Goal: Task Accomplishment & Management: Complete application form

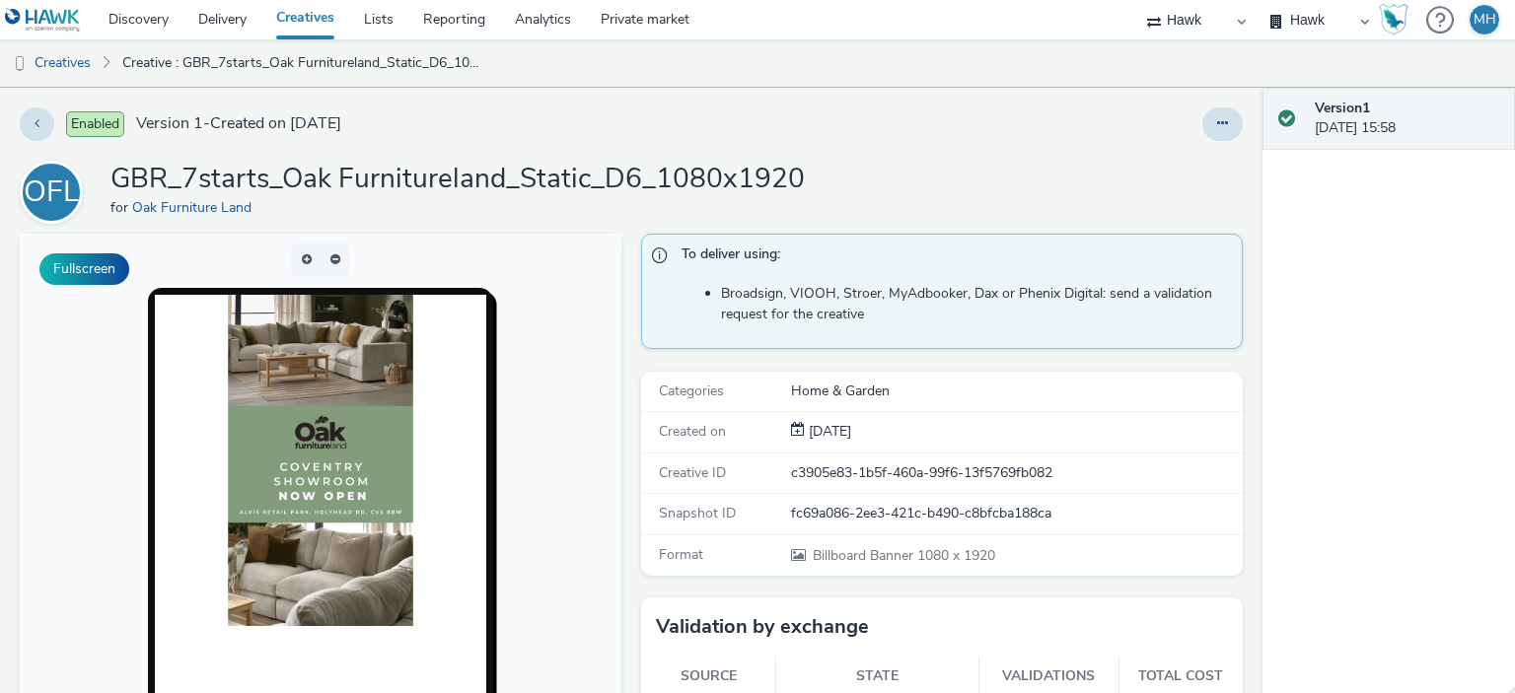
drag, startPoint x: 1270, startPoint y: 230, endPoint x: 1266, endPoint y: 382, distance: 151.9
click at [1266, 382] on div "Version 1 [DATE] 15:58" at bounding box center [1388, 391] width 252 height 606
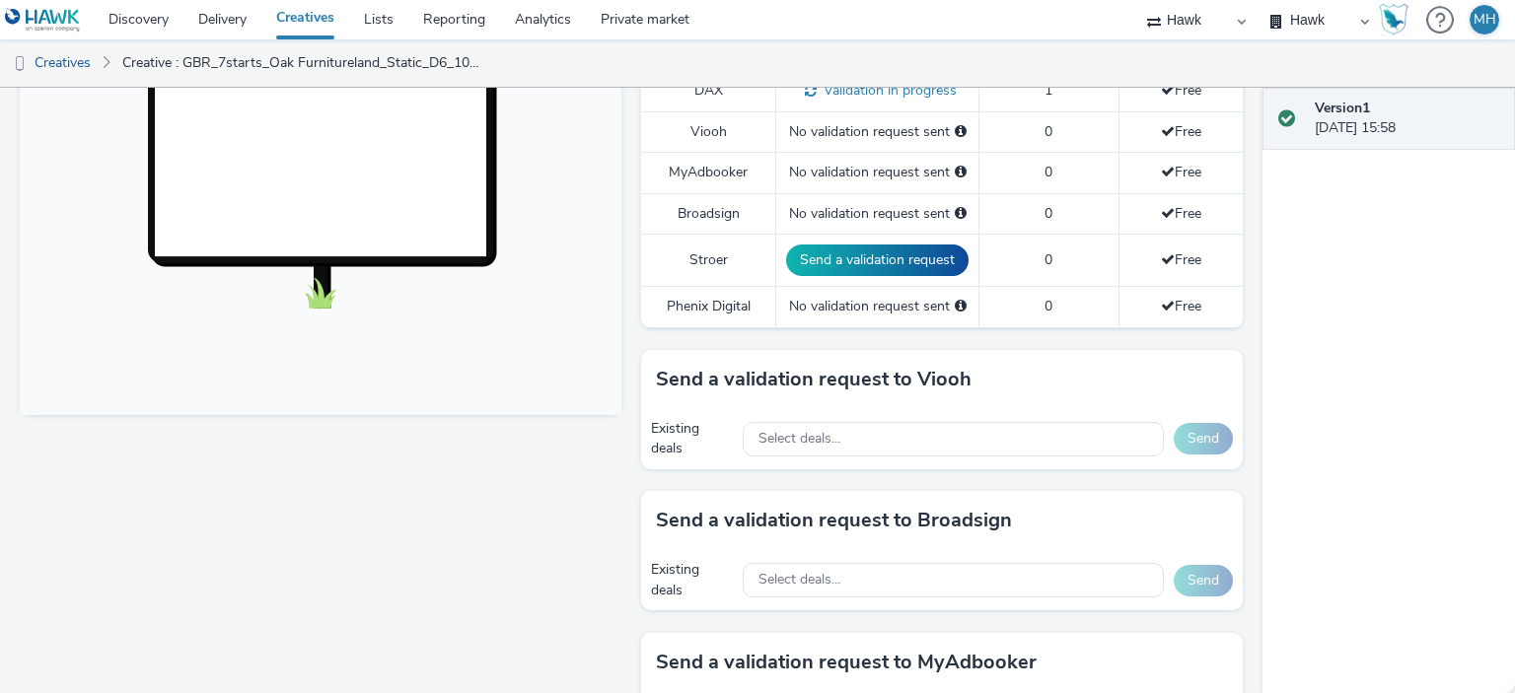
scroll to position [657, 0]
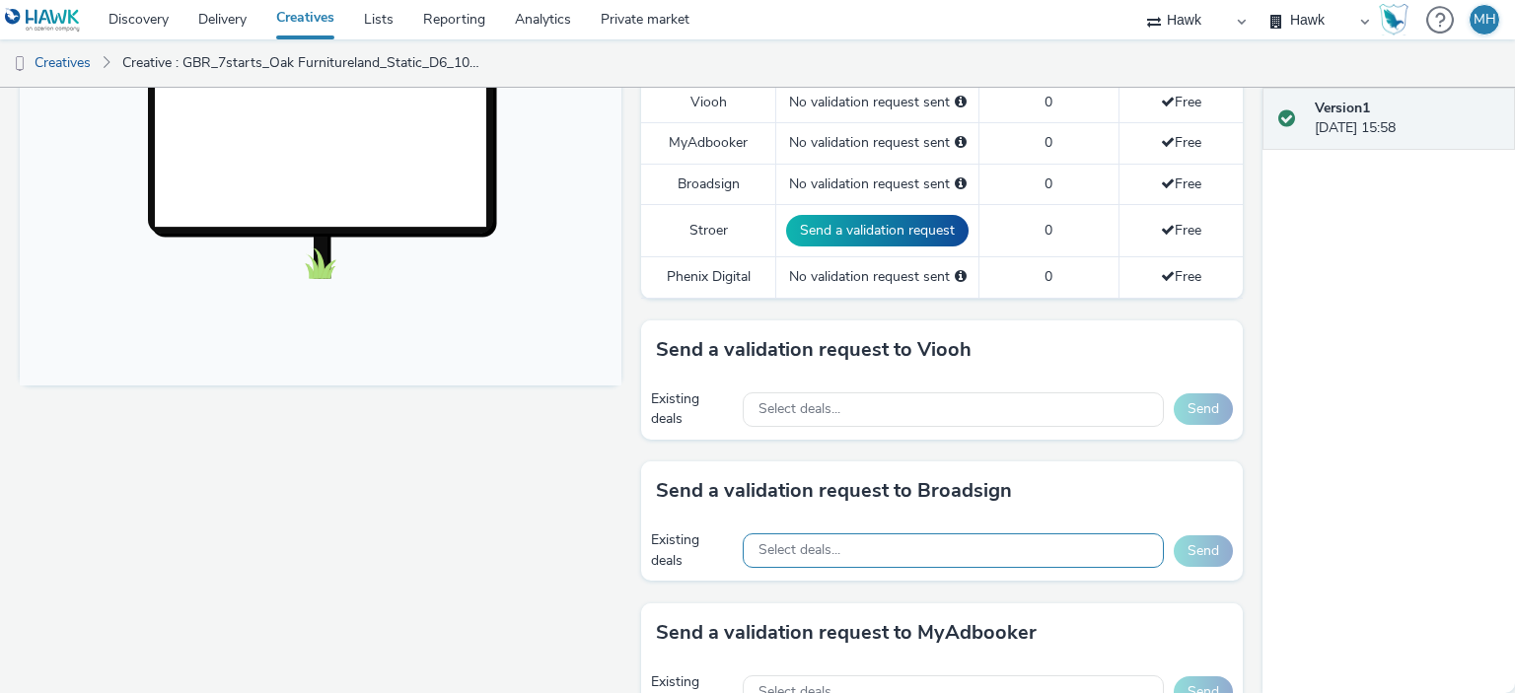
click at [1030, 538] on div "Select deals..." at bounding box center [953, 551] width 421 height 35
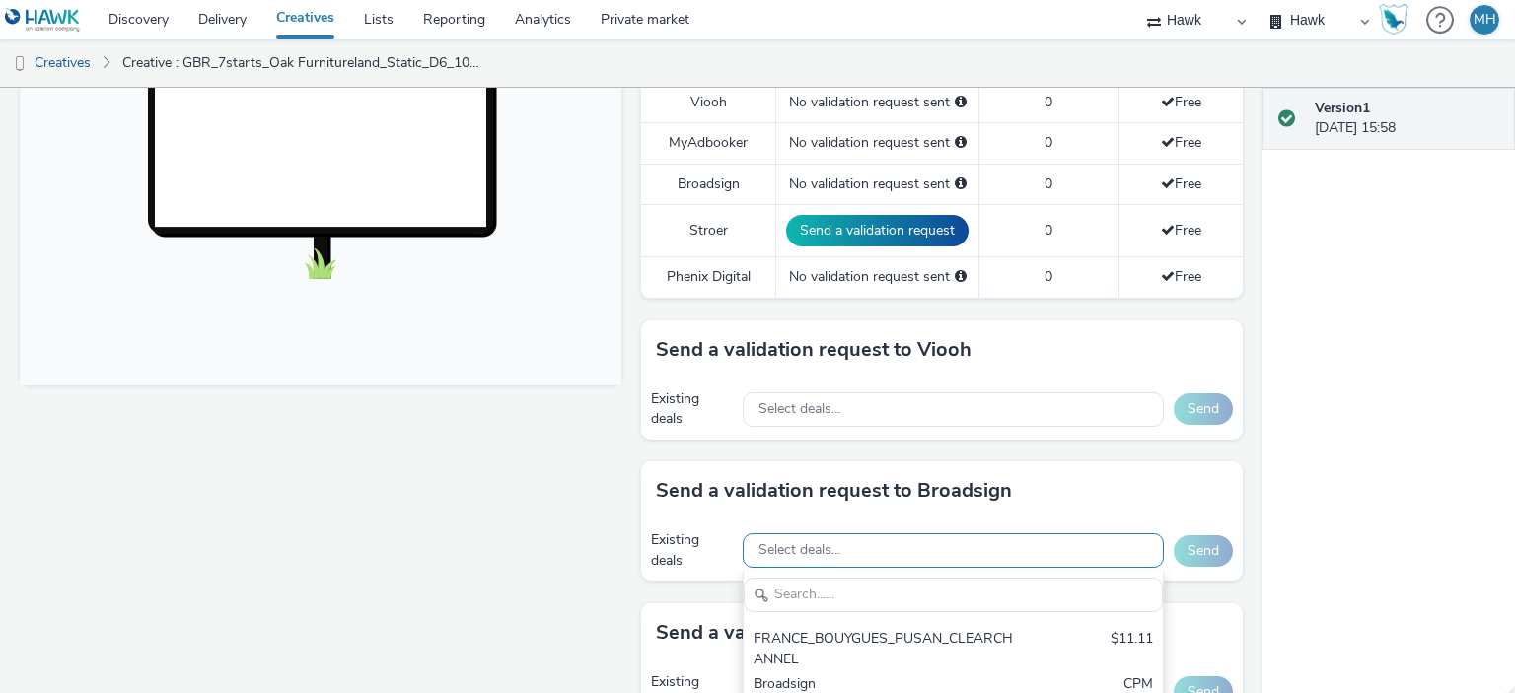
scroll to position [0, 0]
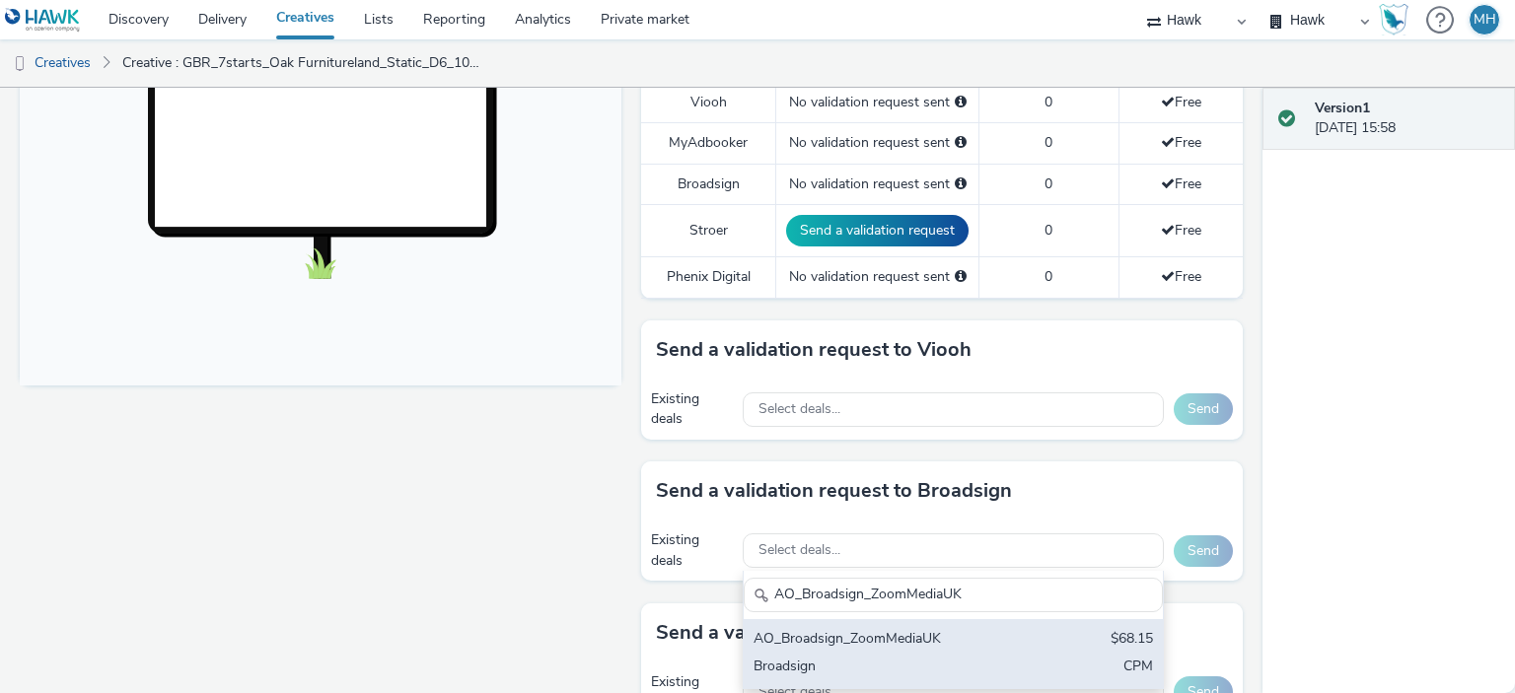
type input "AO_Broadsign_ZoomMediaUK"
click at [970, 629] on div "AO_Broadsign_ZoomMediaUK" at bounding box center [884, 640] width 262 height 23
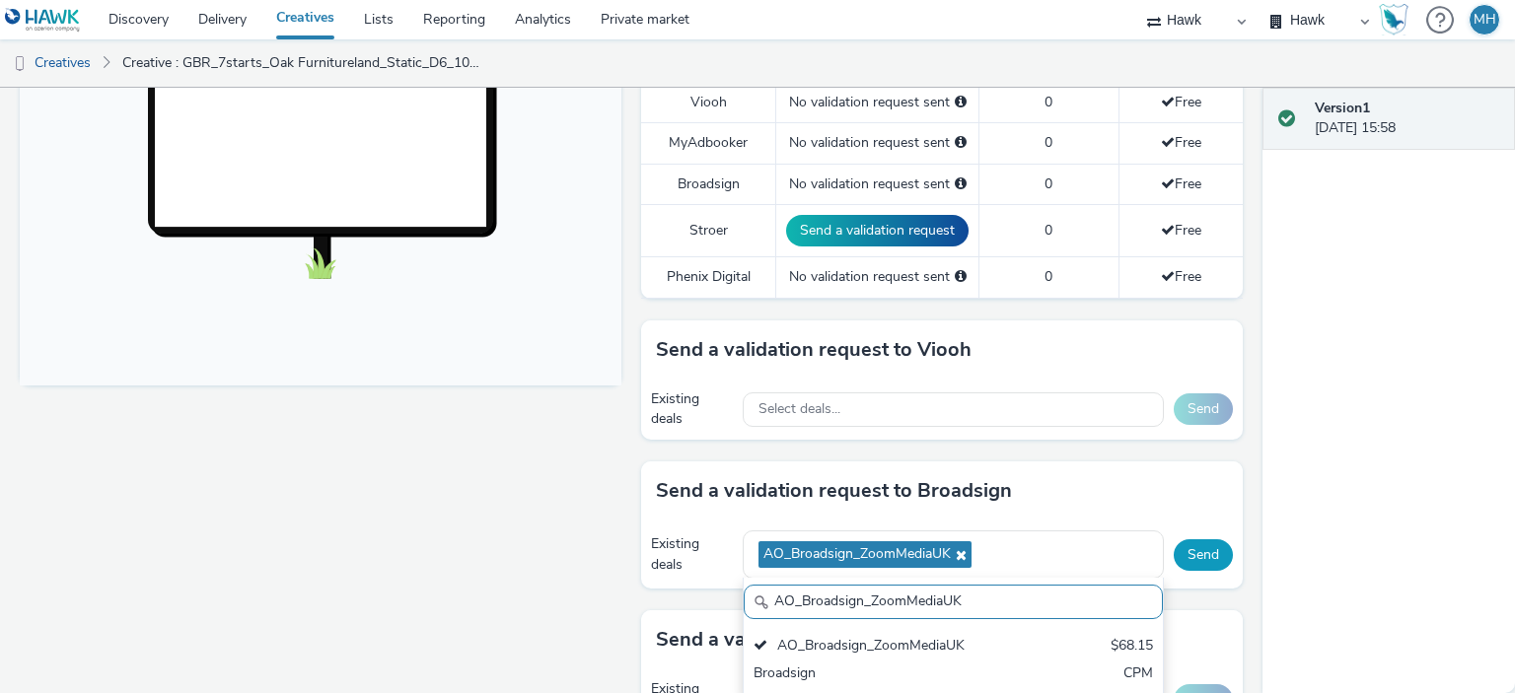
click at [1181, 547] on button "Send" at bounding box center [1203, 555] width 59 height 32
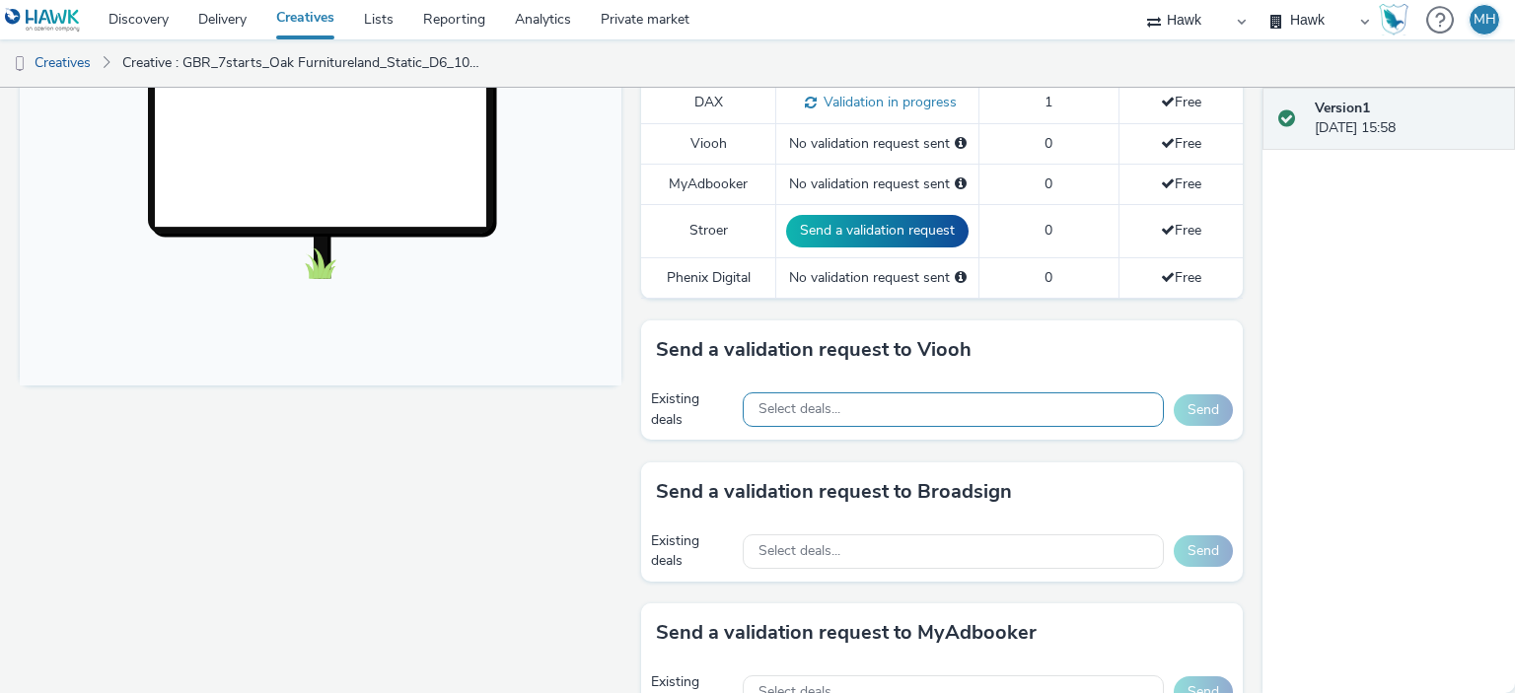
click at [799, 406] on span "Select deals..." at bounding box center [799, 409] width 82 height 17
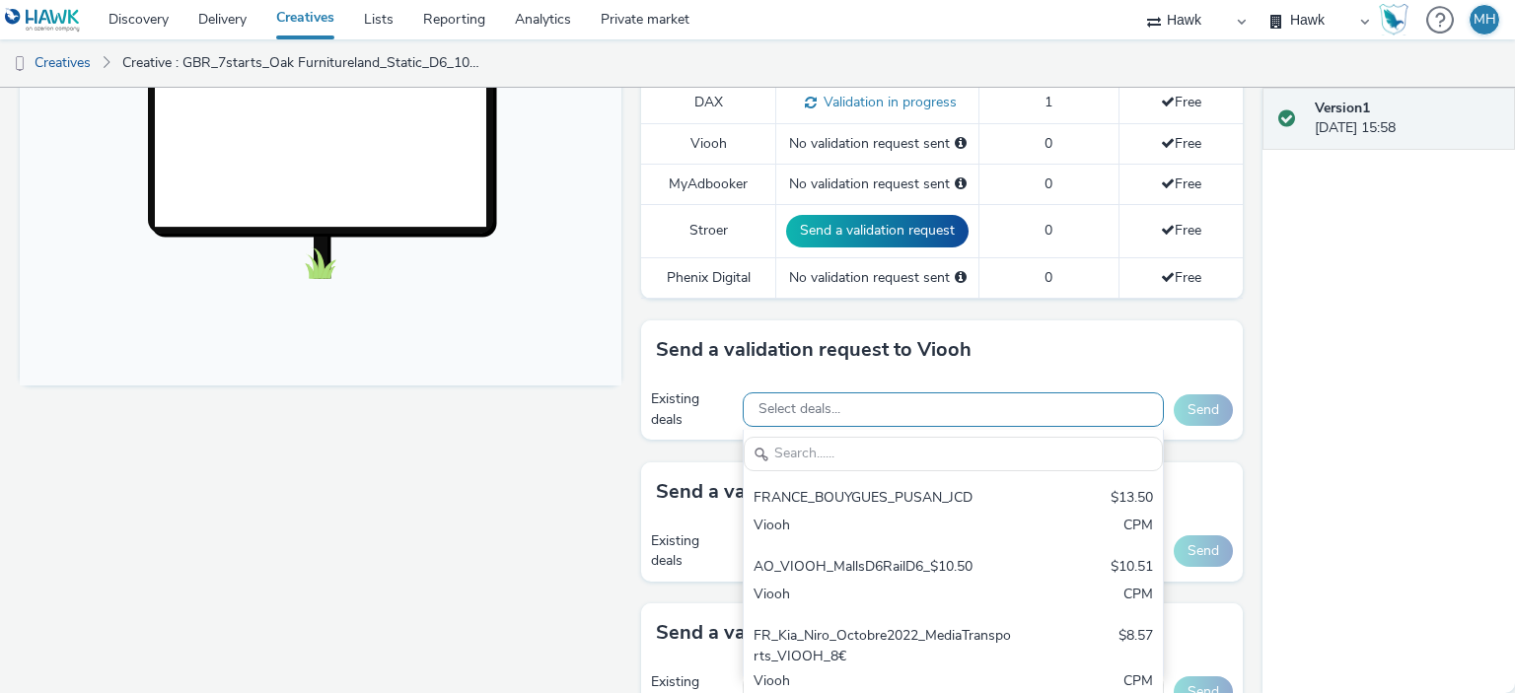
type input "AO_Broadsign_ZoomMediaUK"
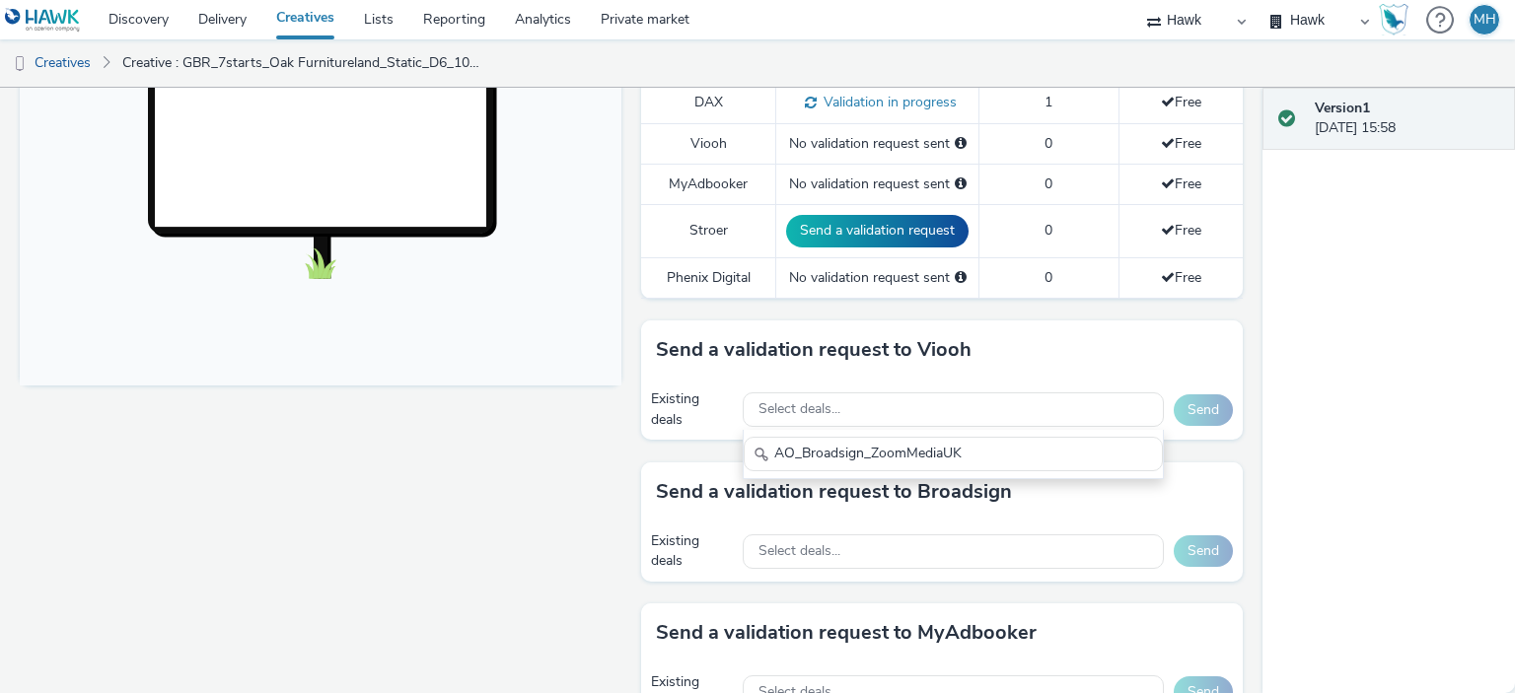
drag, startPoint x: 1008, startPoint y: 441, endPoint x: 525, endPoint y: 488, distance: 485.6
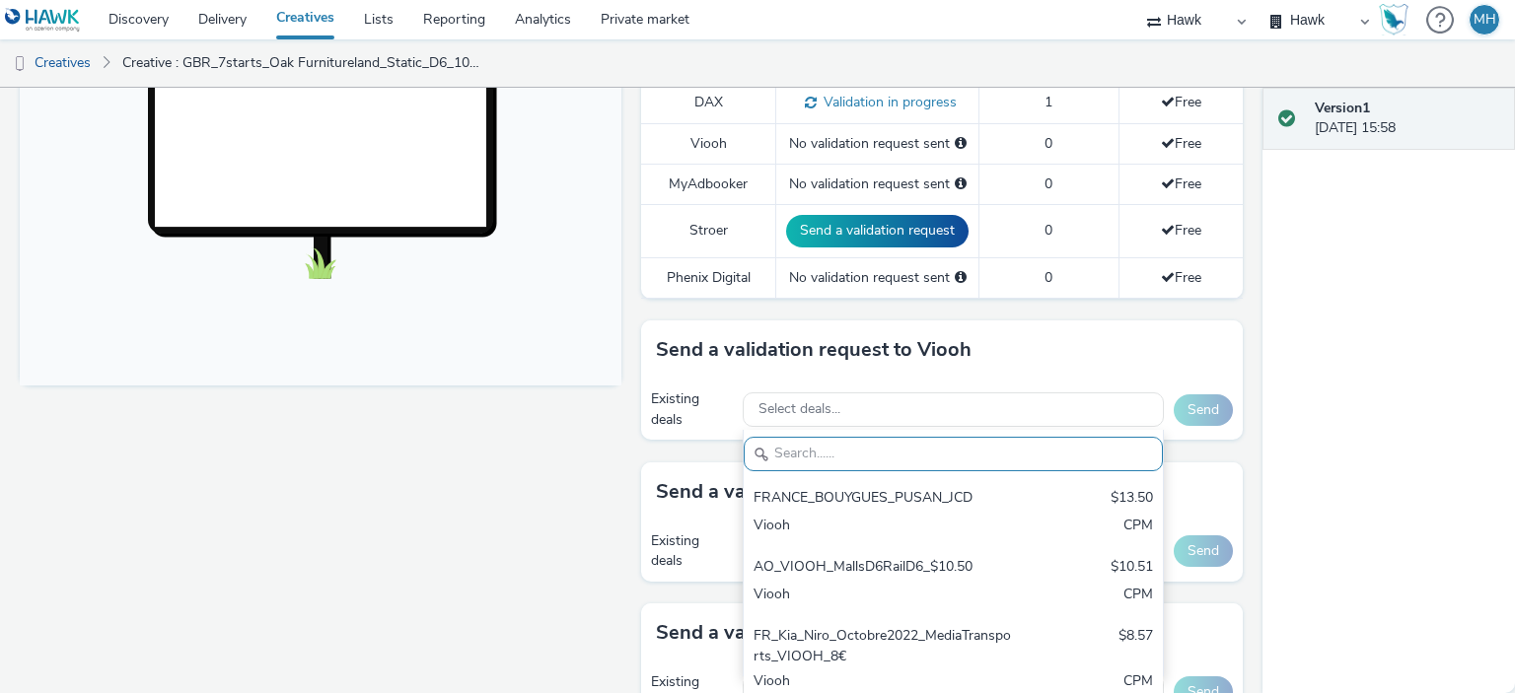
paste input "AO_JCDecaux_RailMallD6s_2025"
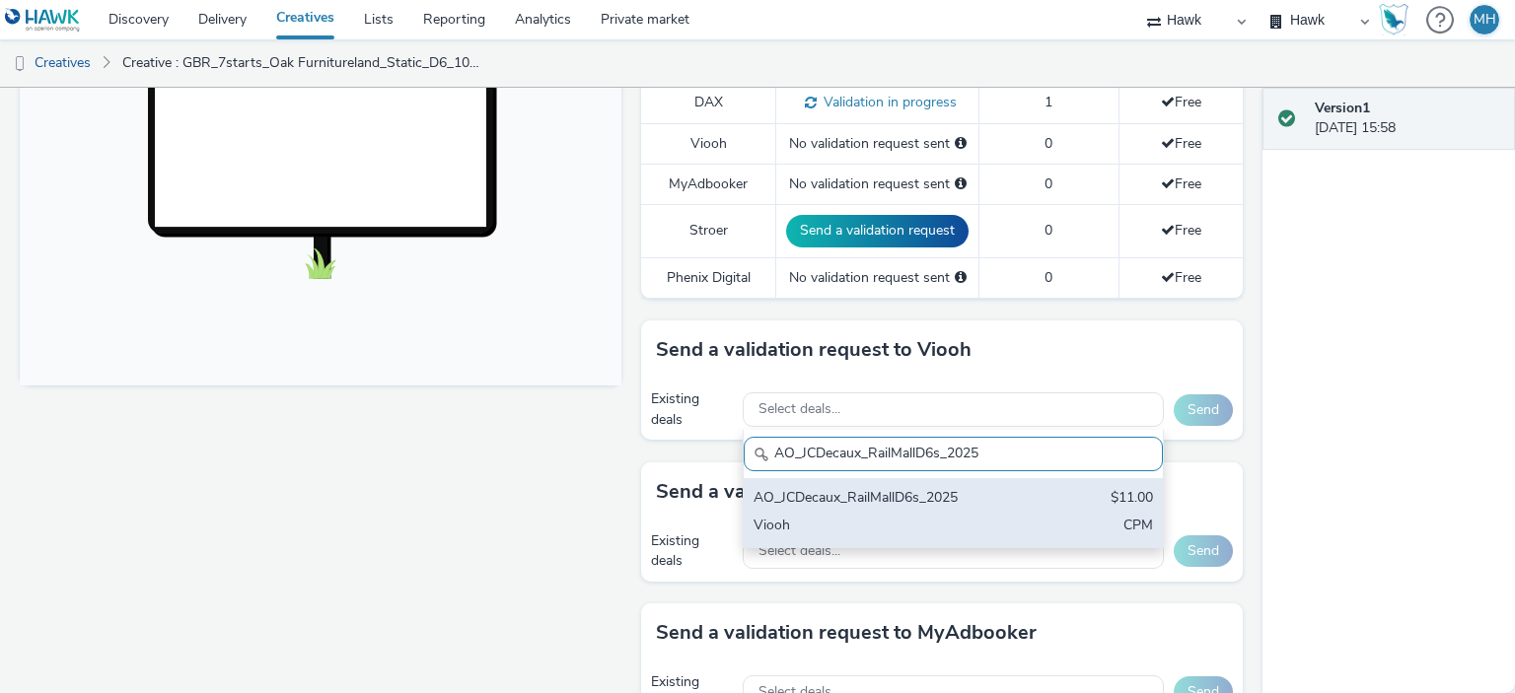
type input "AO_JCDecaux_RailMallD6s_2025"
click at [850, 523] on div "Viooh" at bounding box center [884, 527] width 262 height 23
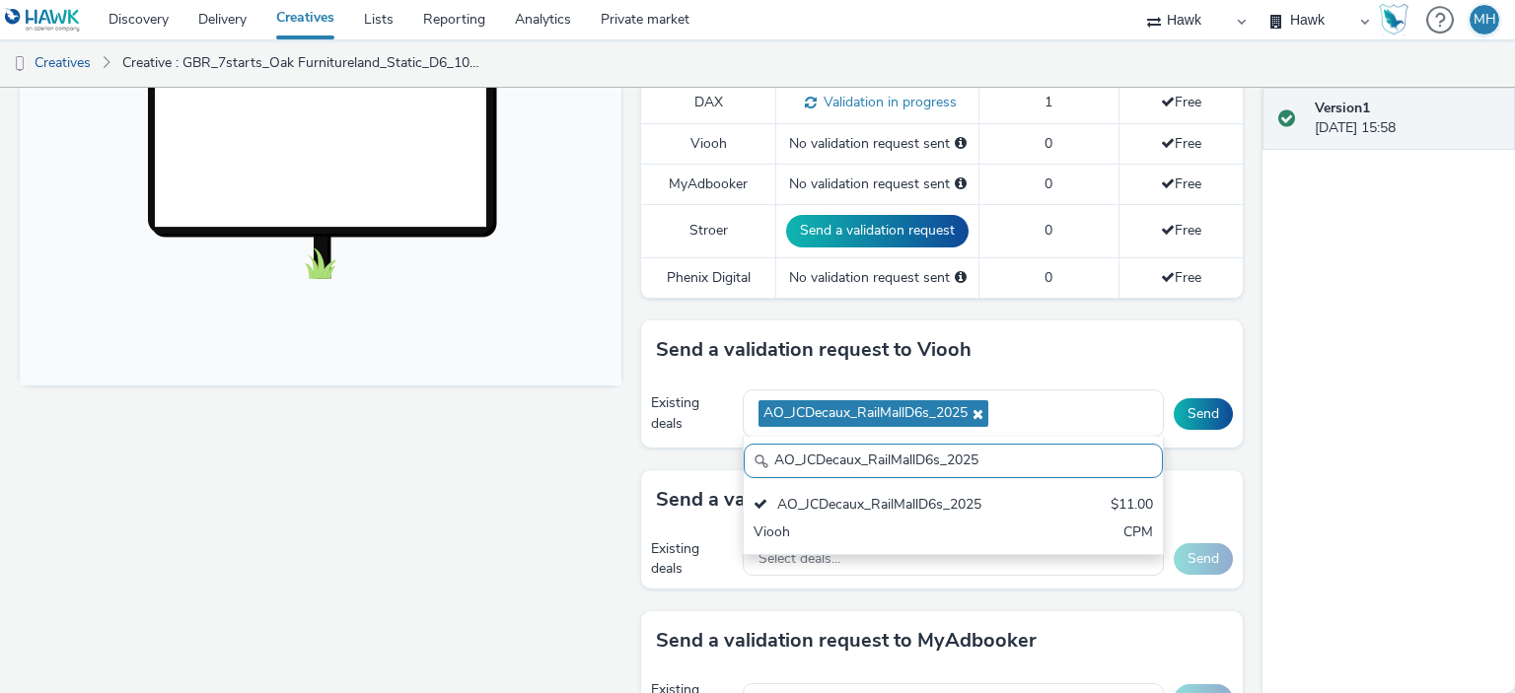
click at [1076, 346] on div "Send a validation request to Viooh" at bounding box center [942, 350] width 602 height 59
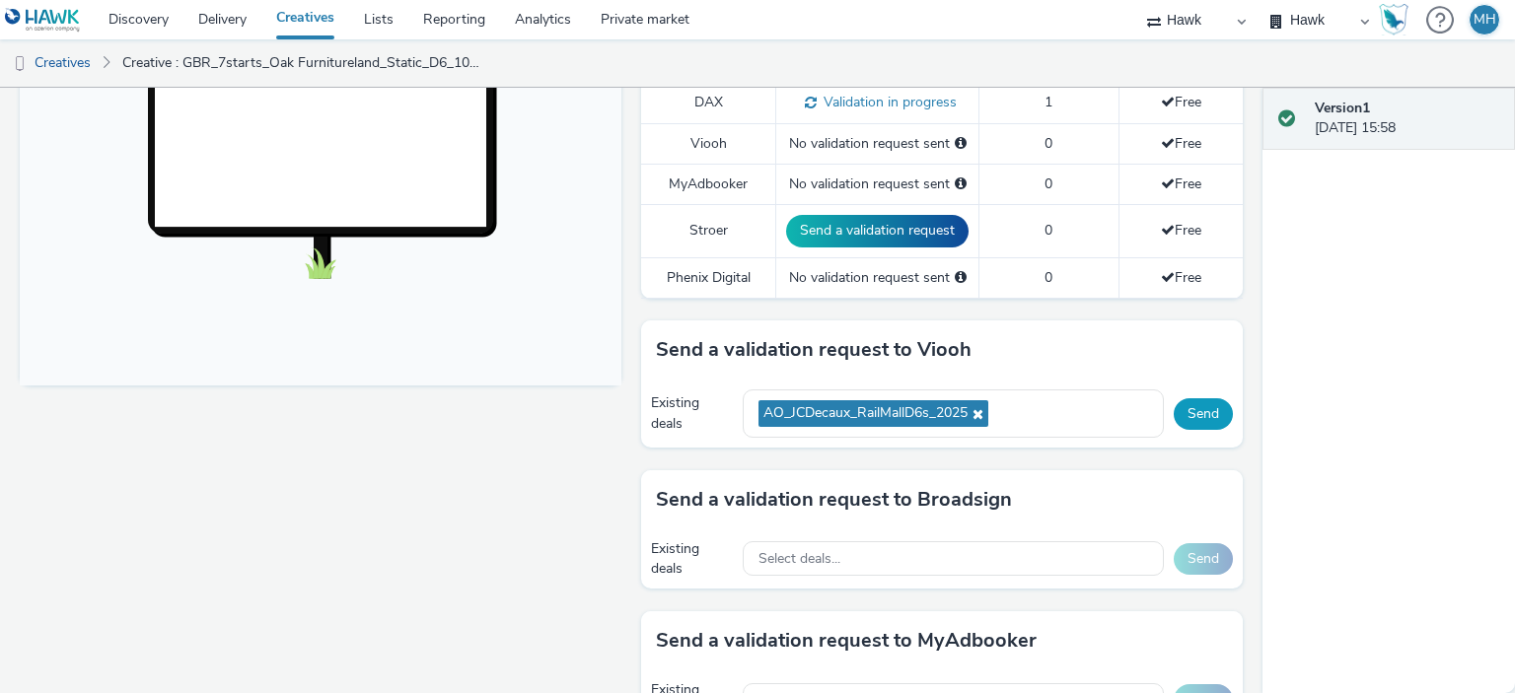
click at [1186, 405] on button "Send" at bounding box center [1203, 414] width 59 height 32
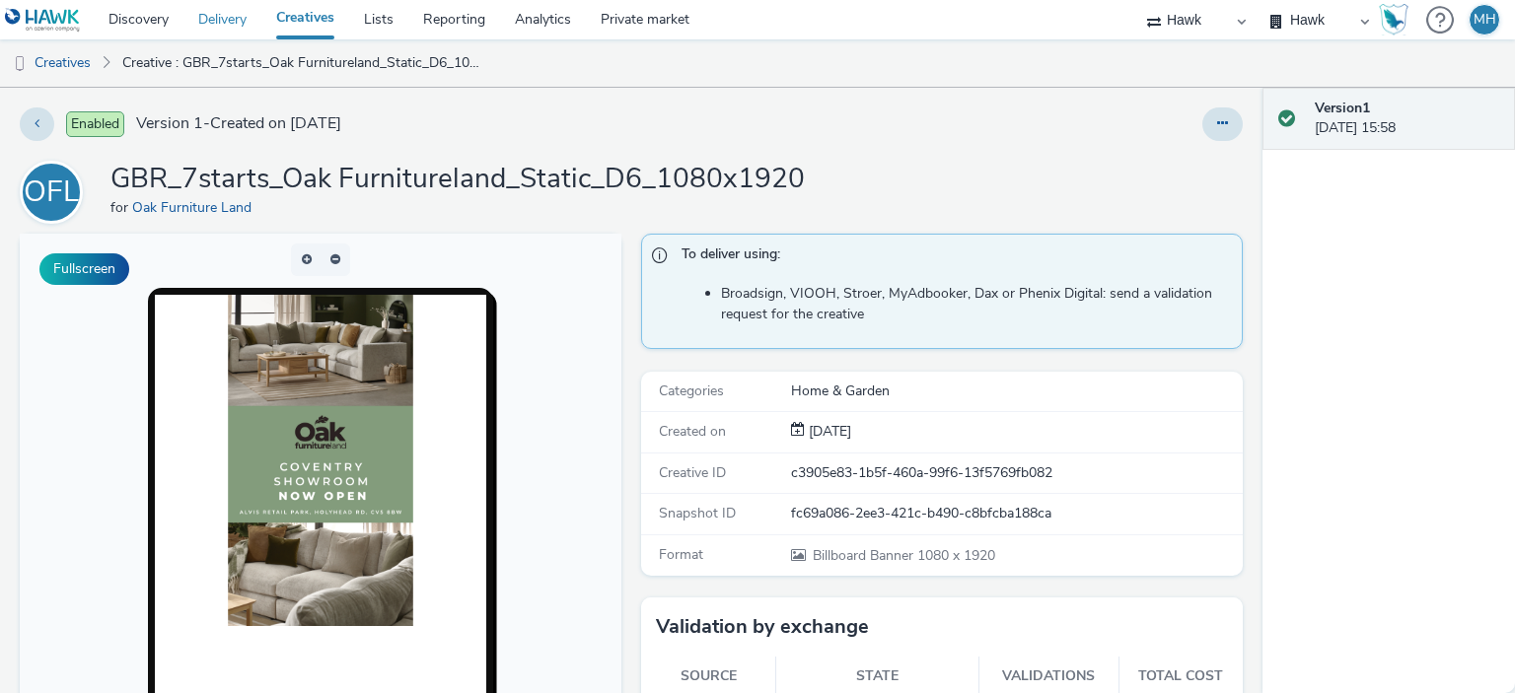
click at [221, 28] on link "Delivery" at bounding box center [222, 19] width 78 height 39
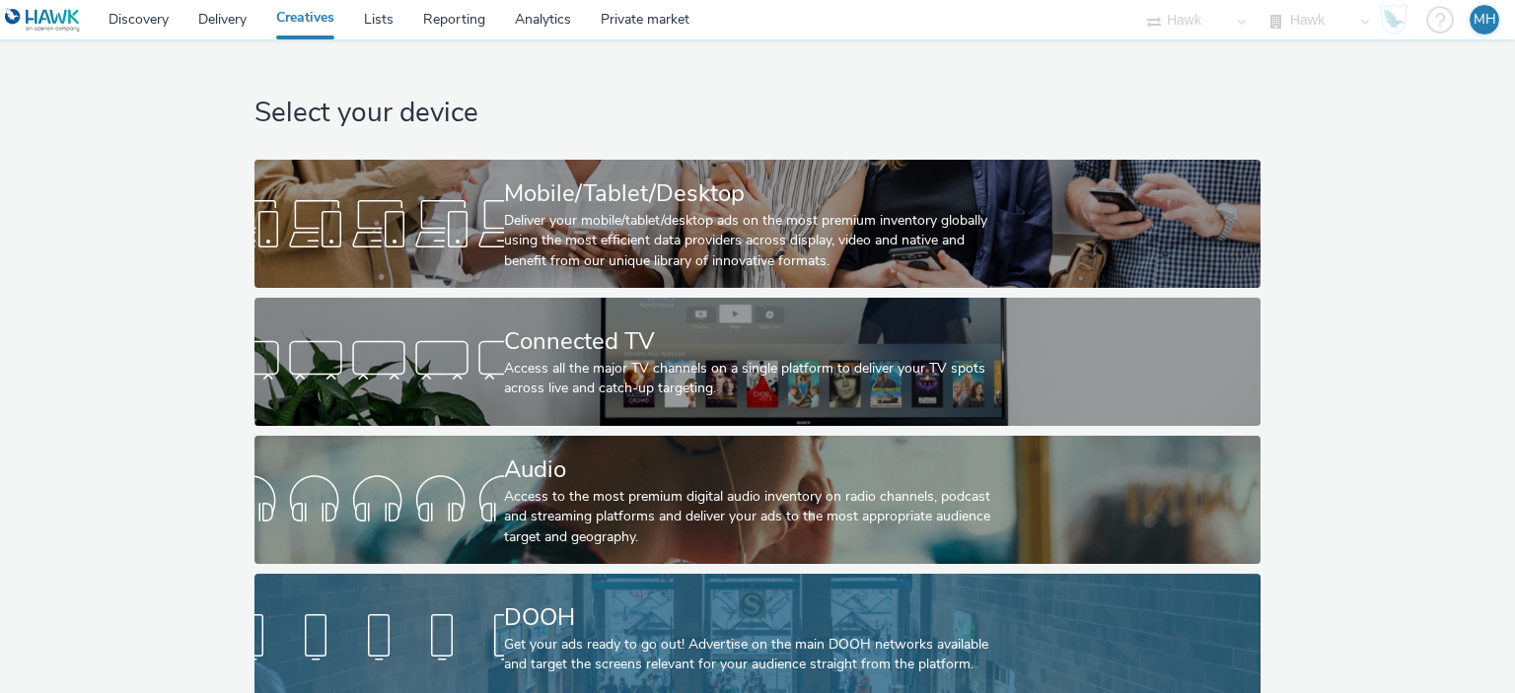
click at [735, 624] on div "DOOH" at bounding box center [753, 618] width 499 height 35
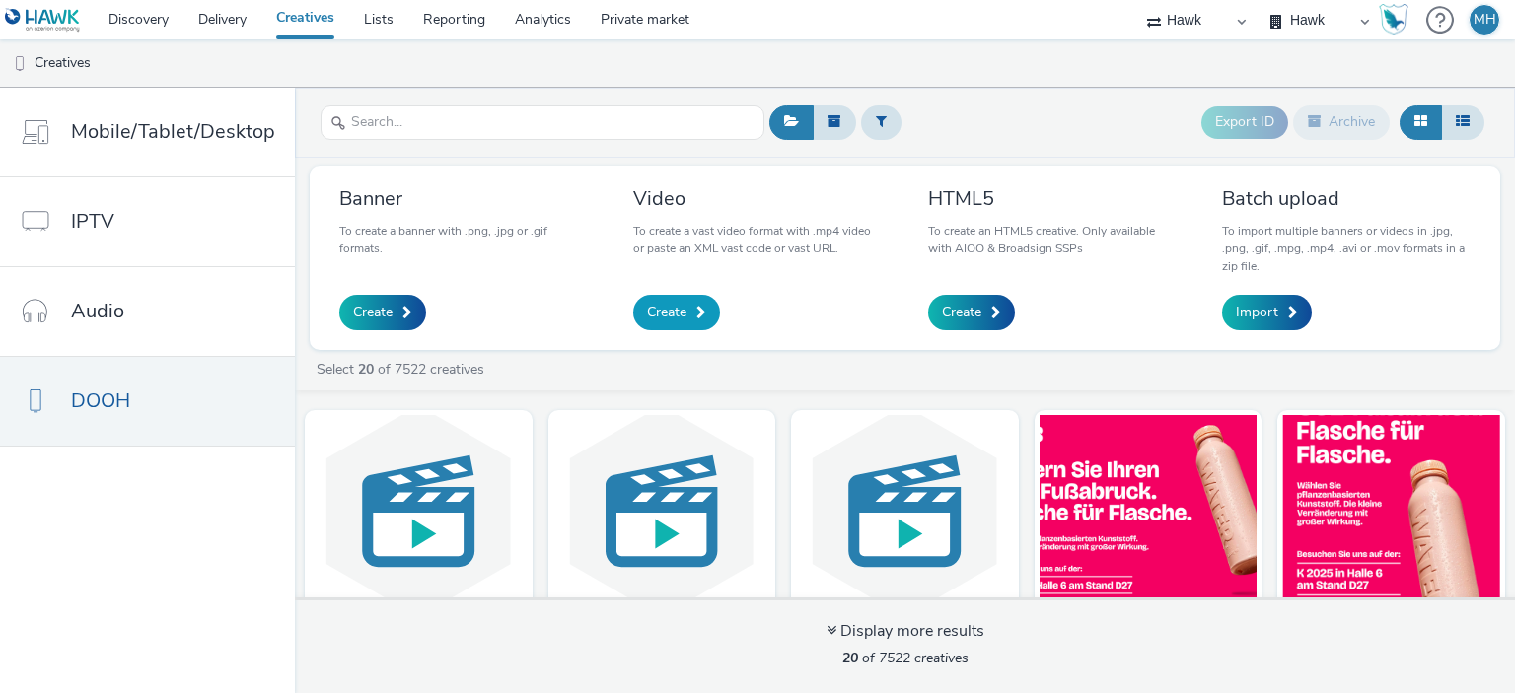
click at [686, 309] on link "Create" at bounding box center [676, 313] width 87 height 36
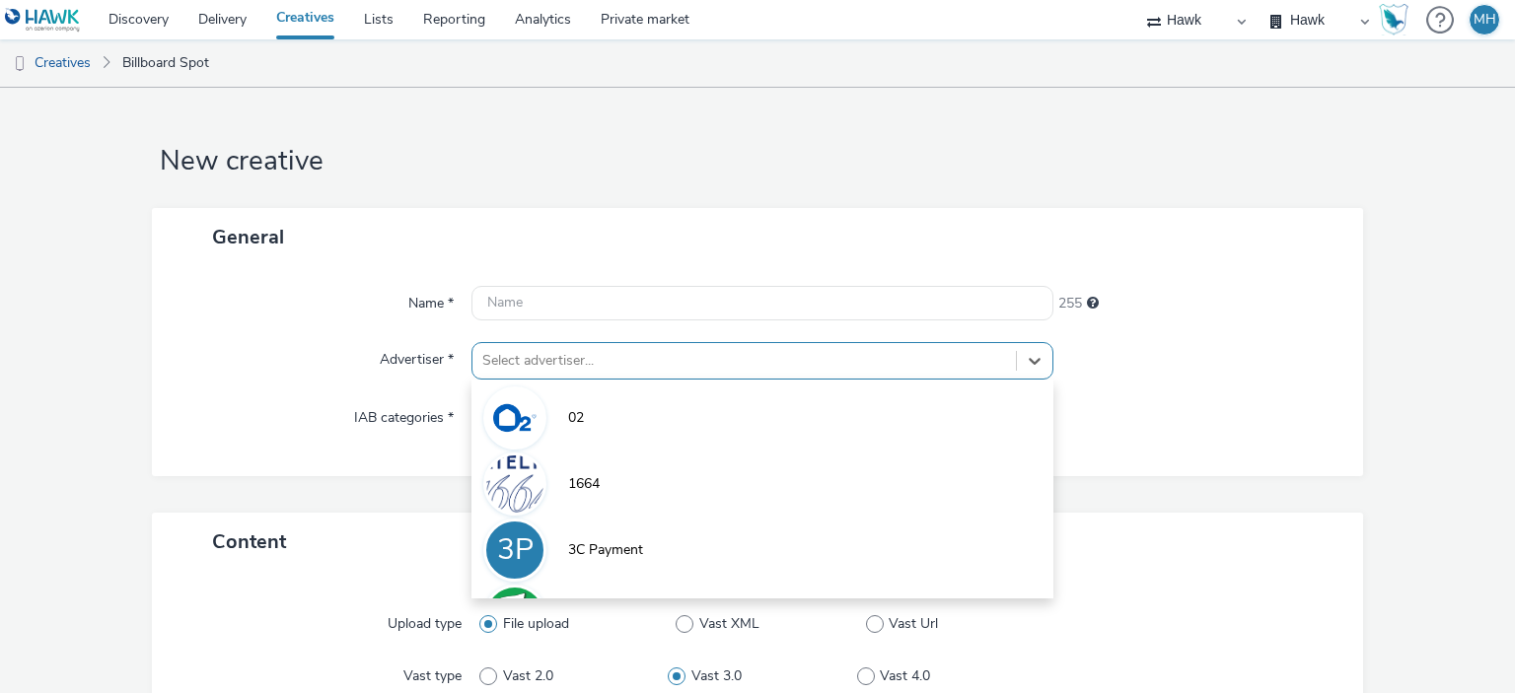
click at [604, 356] on div "option 02 focused, 1 of 9. 9 results available. Use Up and Down to choose optio…" at bounding box center [761, 360] width 581 height 37
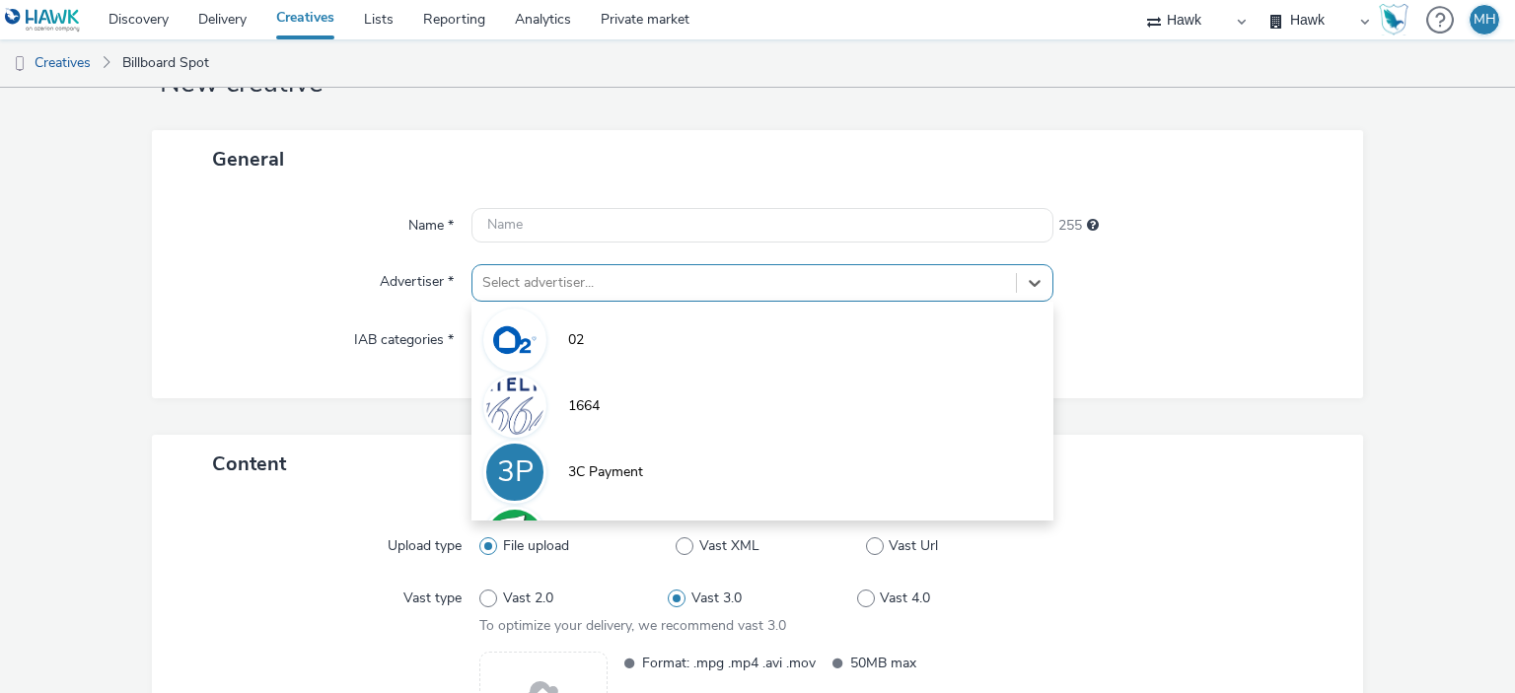
scroll to position [78, 0]
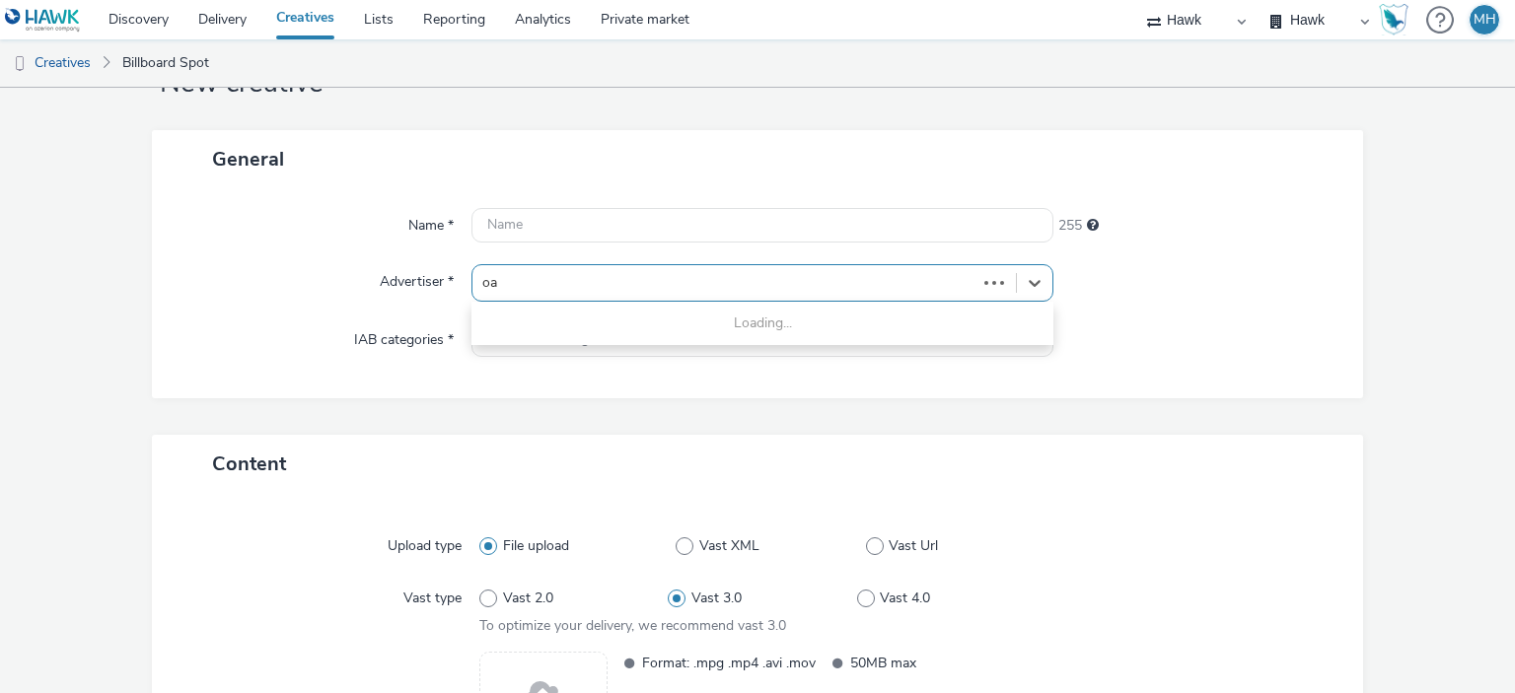
type input "oak"
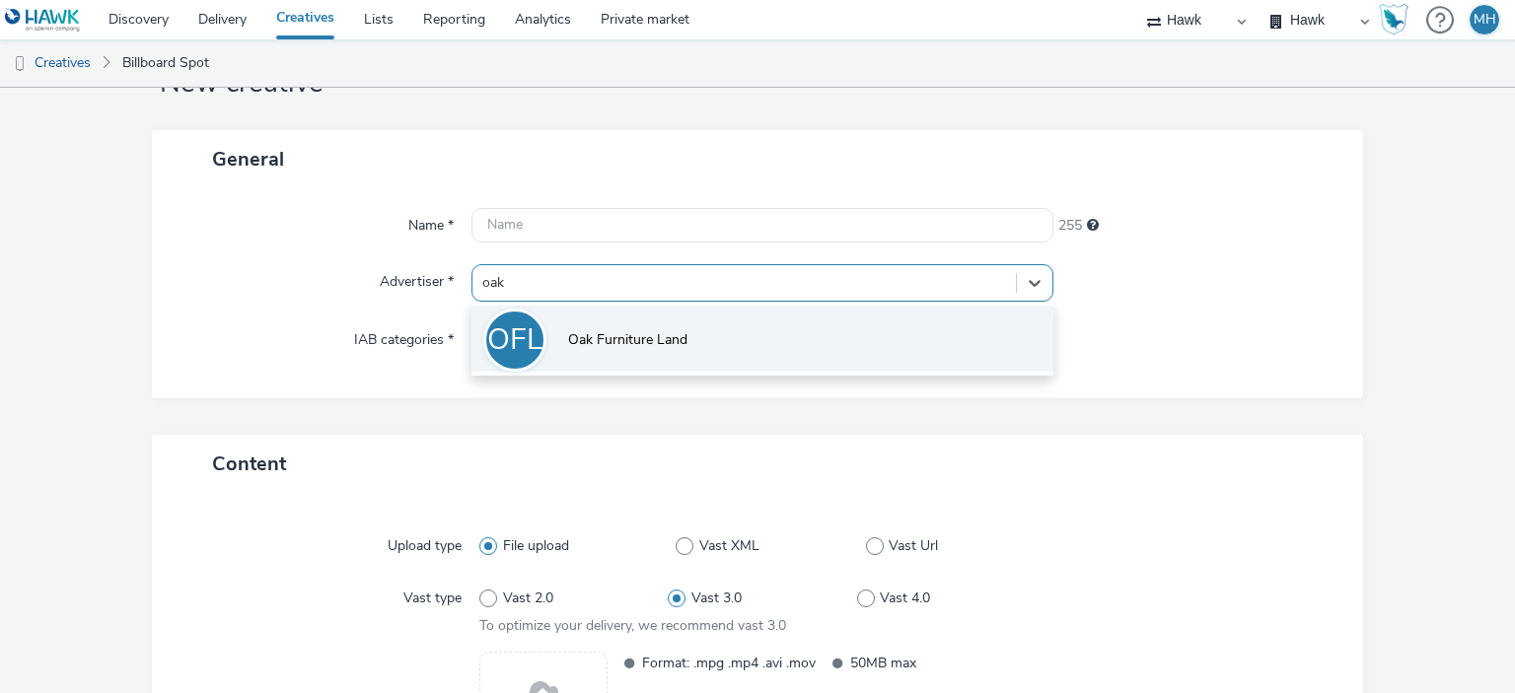
click at [658, 339] on span "Oak Furniture Land" at bounding box center [627, 340] width 119 height 20
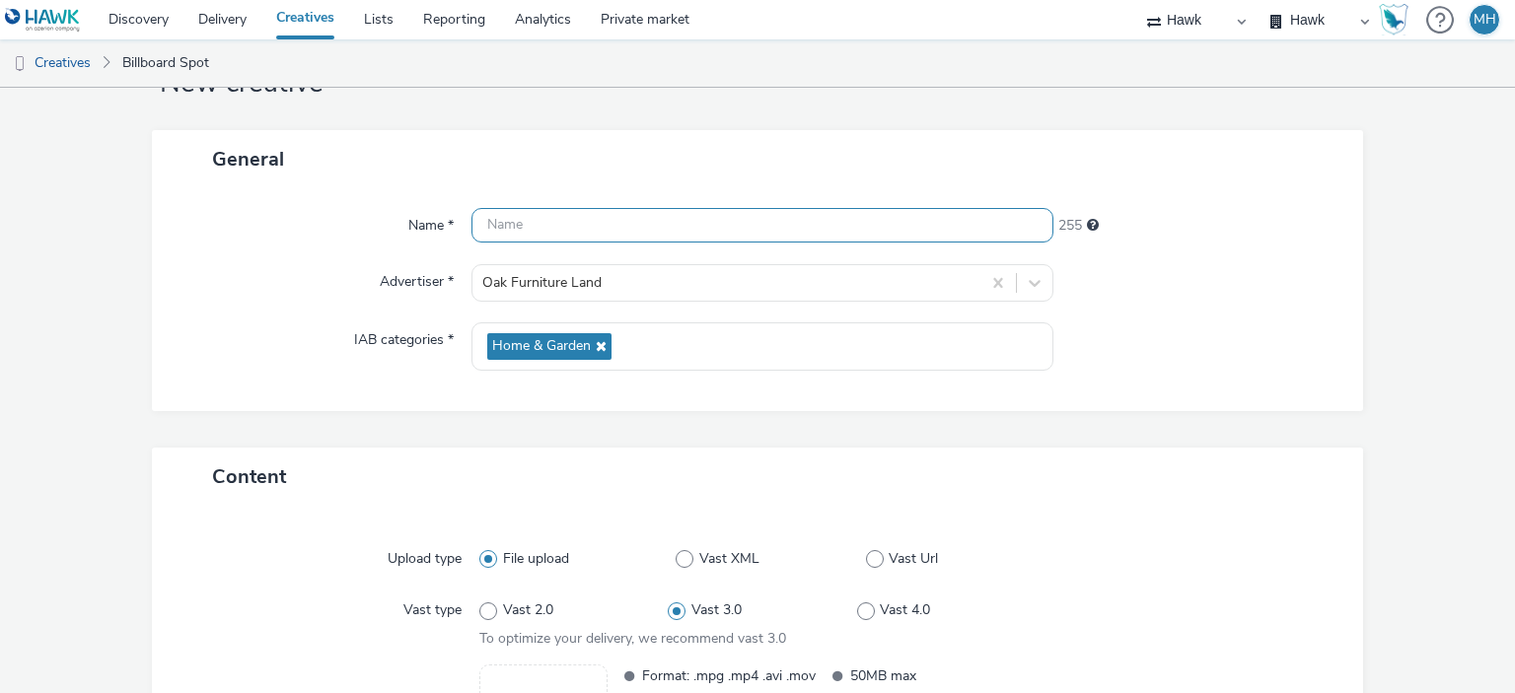
click at [633, 224] on input "text" at bounding box center [761, 225] width 581 height 35
click at [643, 232] on input "GBR_Oak Furnitureland_6s" at bounding box center [761, 225] width 581 height 35
type input "GBR_Oak Furnitureland_5s"
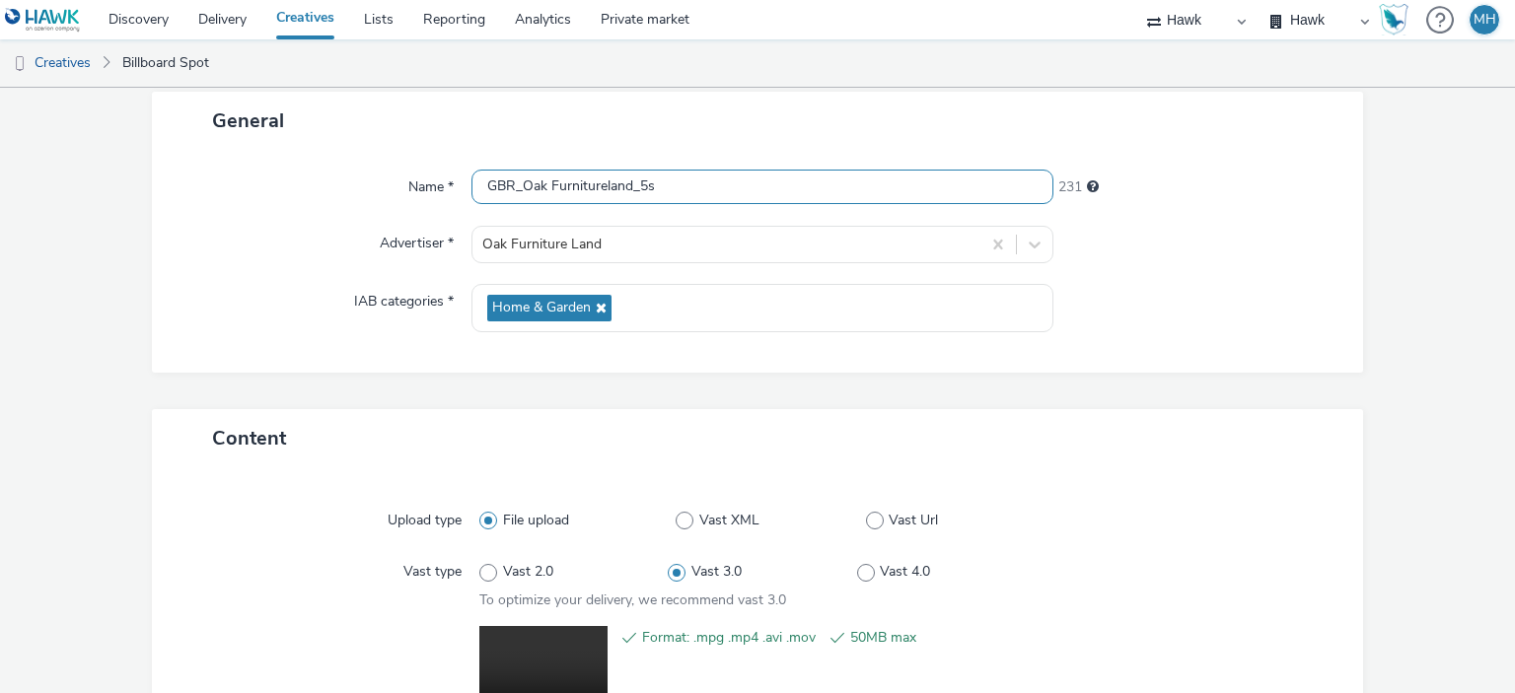
scroll to position [349, 0]
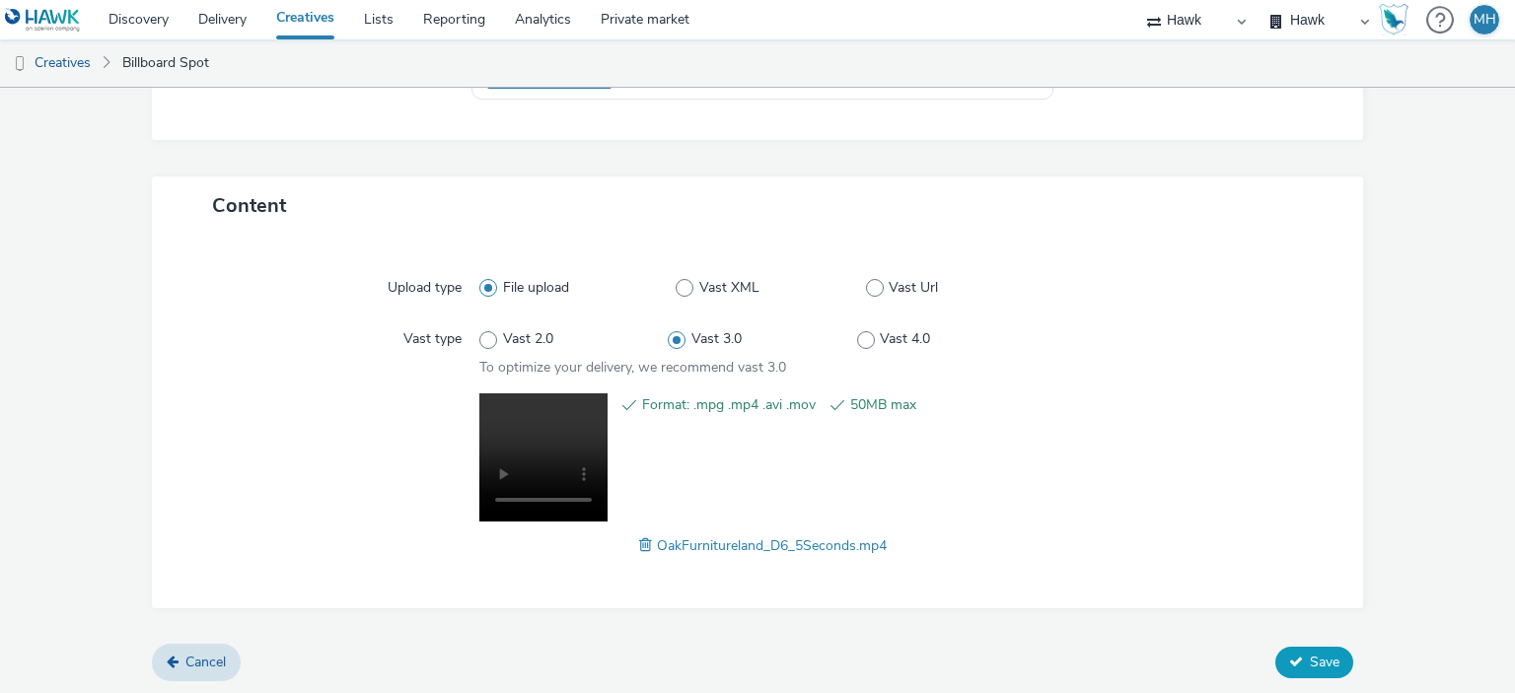
click at [1314, 660] on span "Save" at bounding box center [1325, 662] width 30 height 19
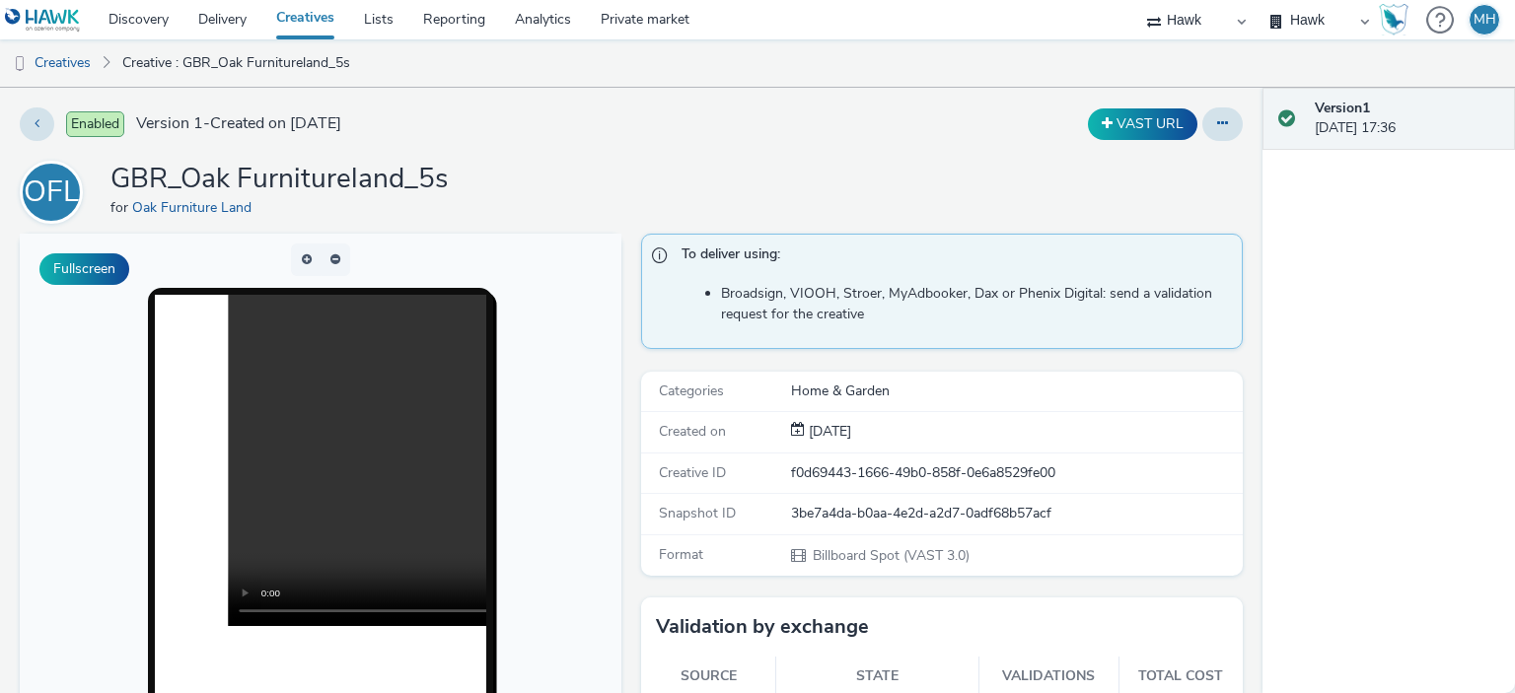
click at [288, 23] on link "Creatives" at bounding box center [305, 19] width 88 height 39
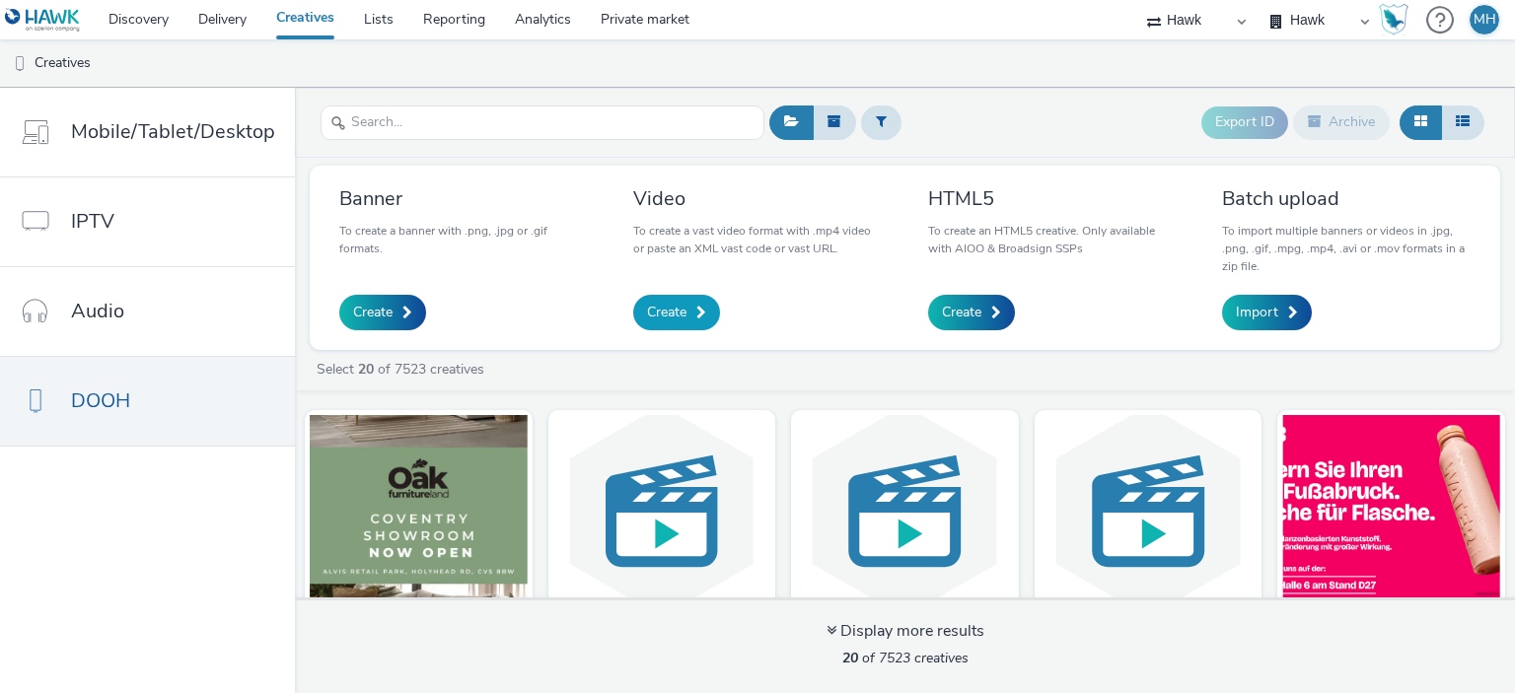
click at [675, 312] on span "Create" at bounding box center [666, 313] width 39 height 20
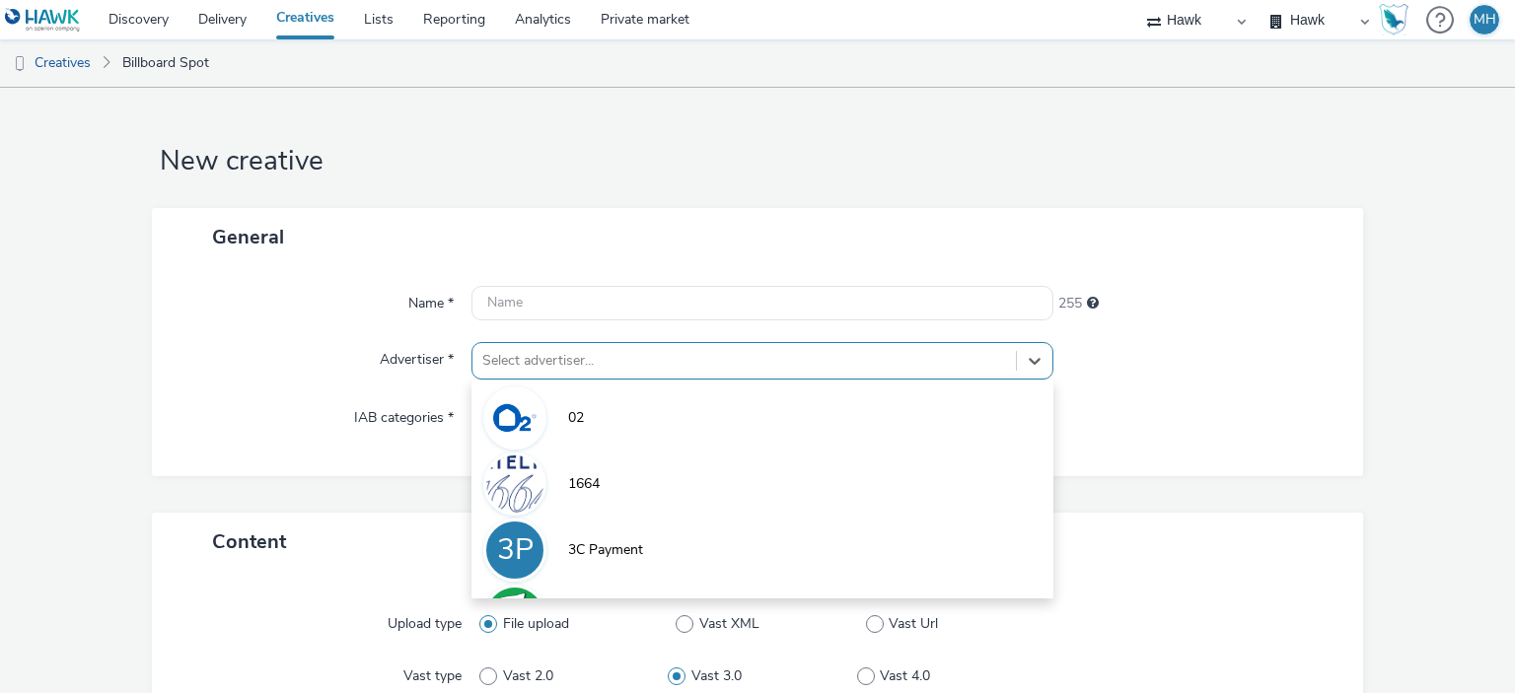
click at [737, 356] on div "option 02 focused, 1 of 9. 9 results available. Use Up and Down to choose optio…" at bounding box center [761, 360] width 581 height 37
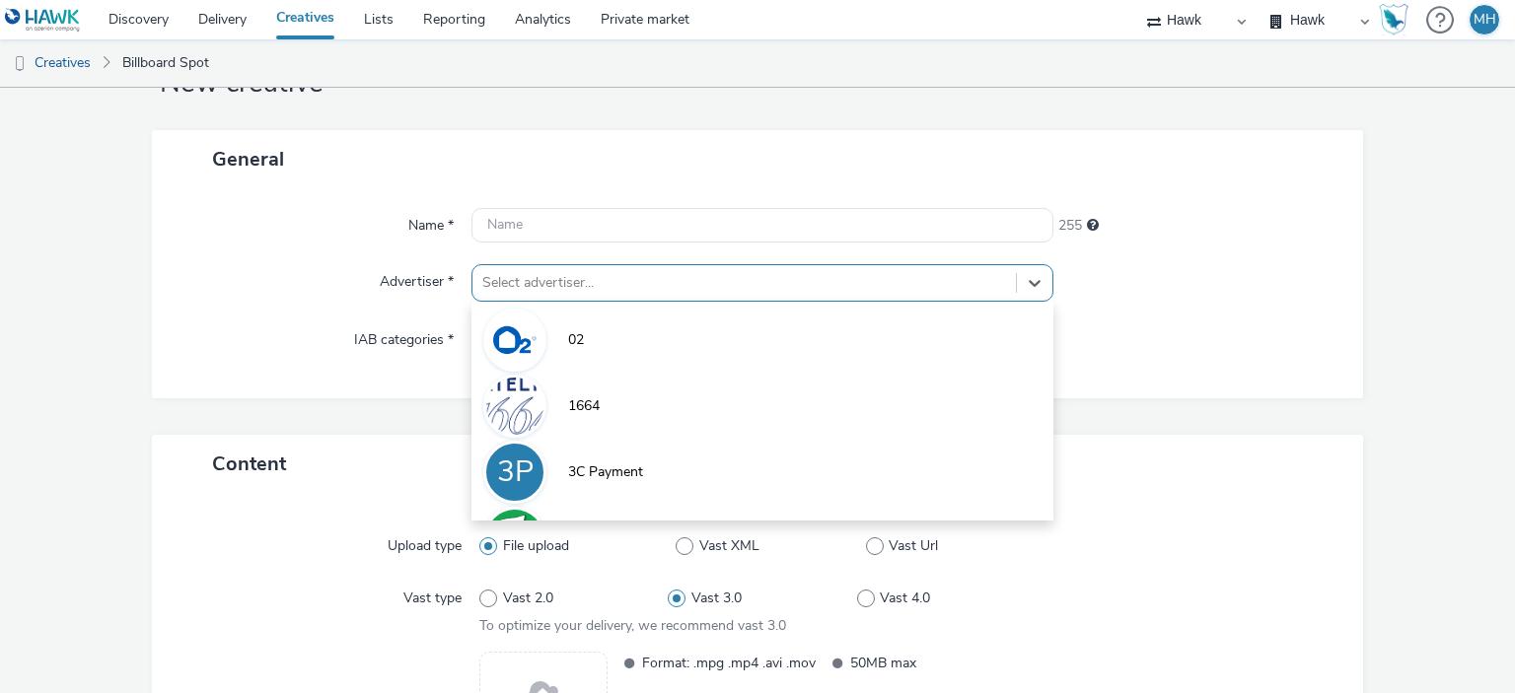
scroll to position [78, 0]
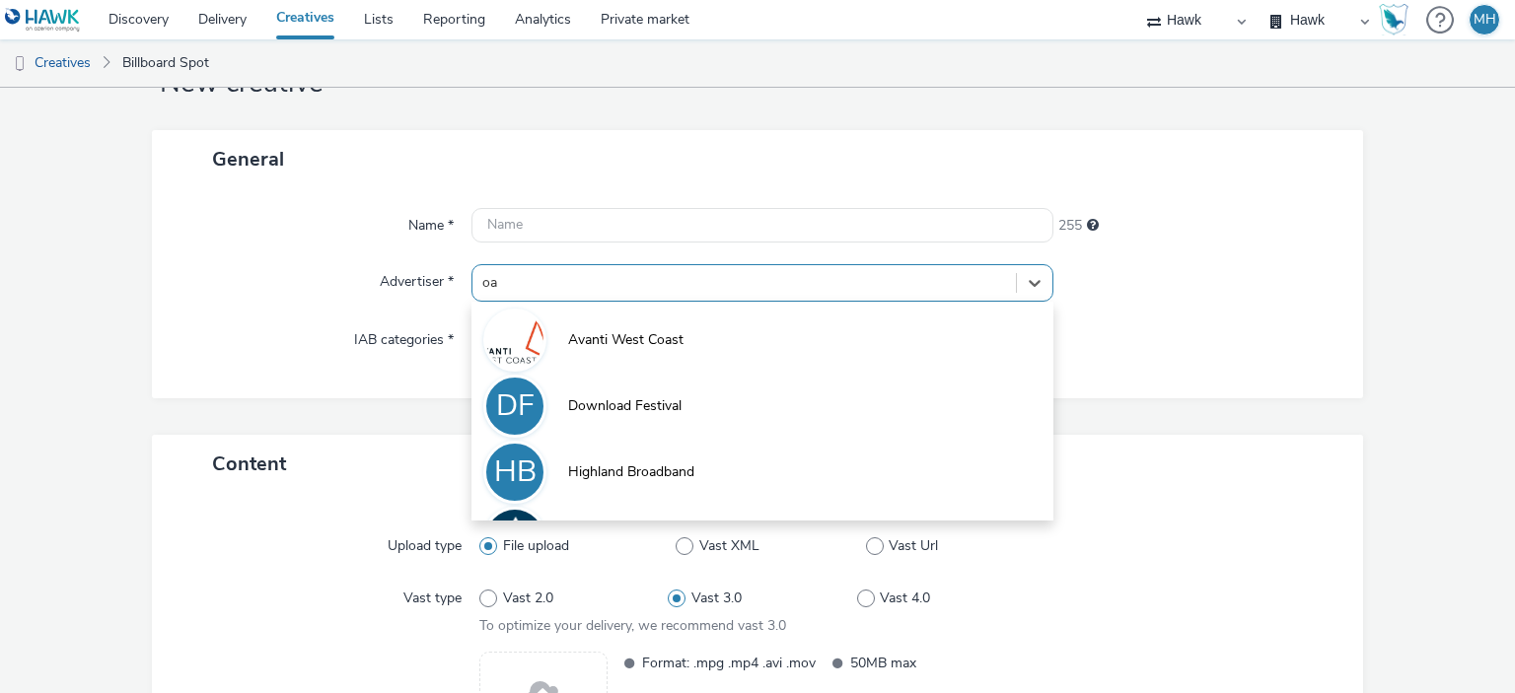
type input "oak"
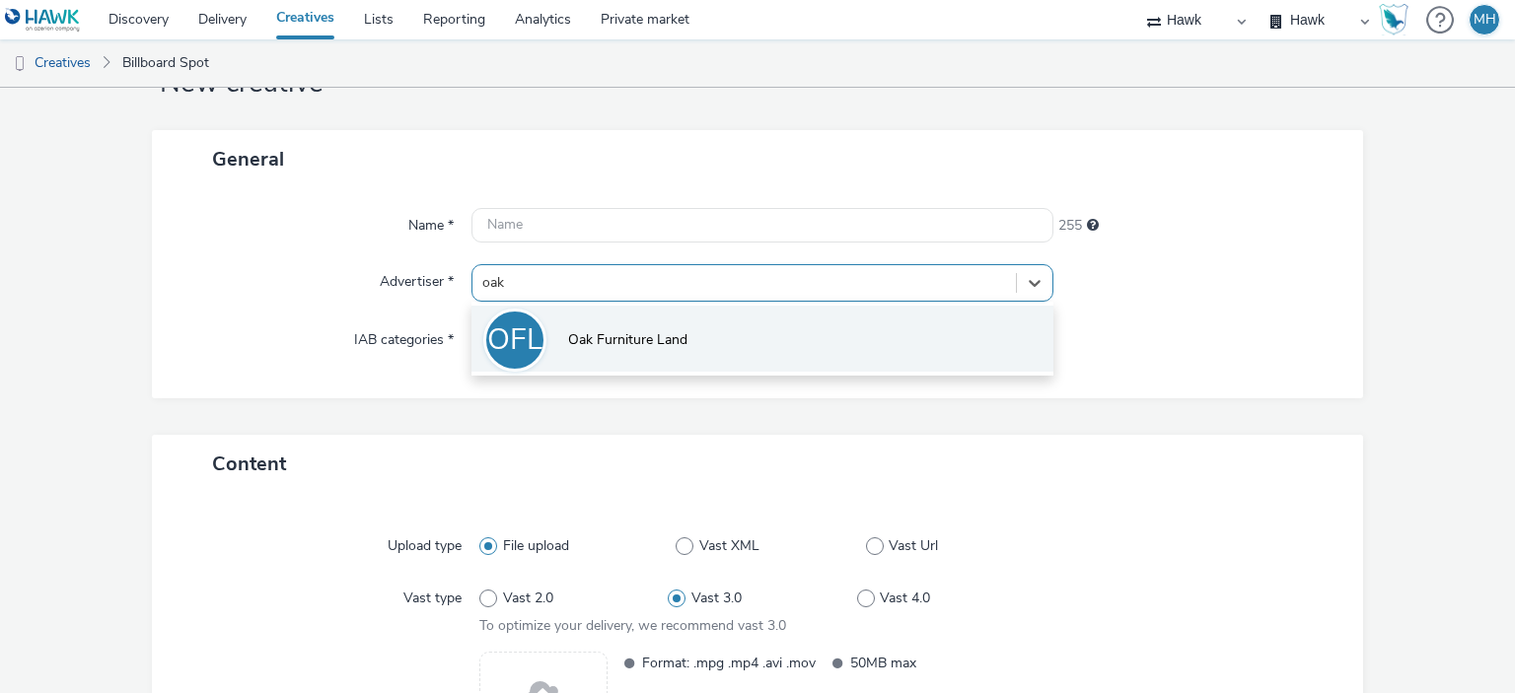
click at [738, 361] on li "OFL Oak Furniture Land" at bounding box center [761, 339] width 581 height 66
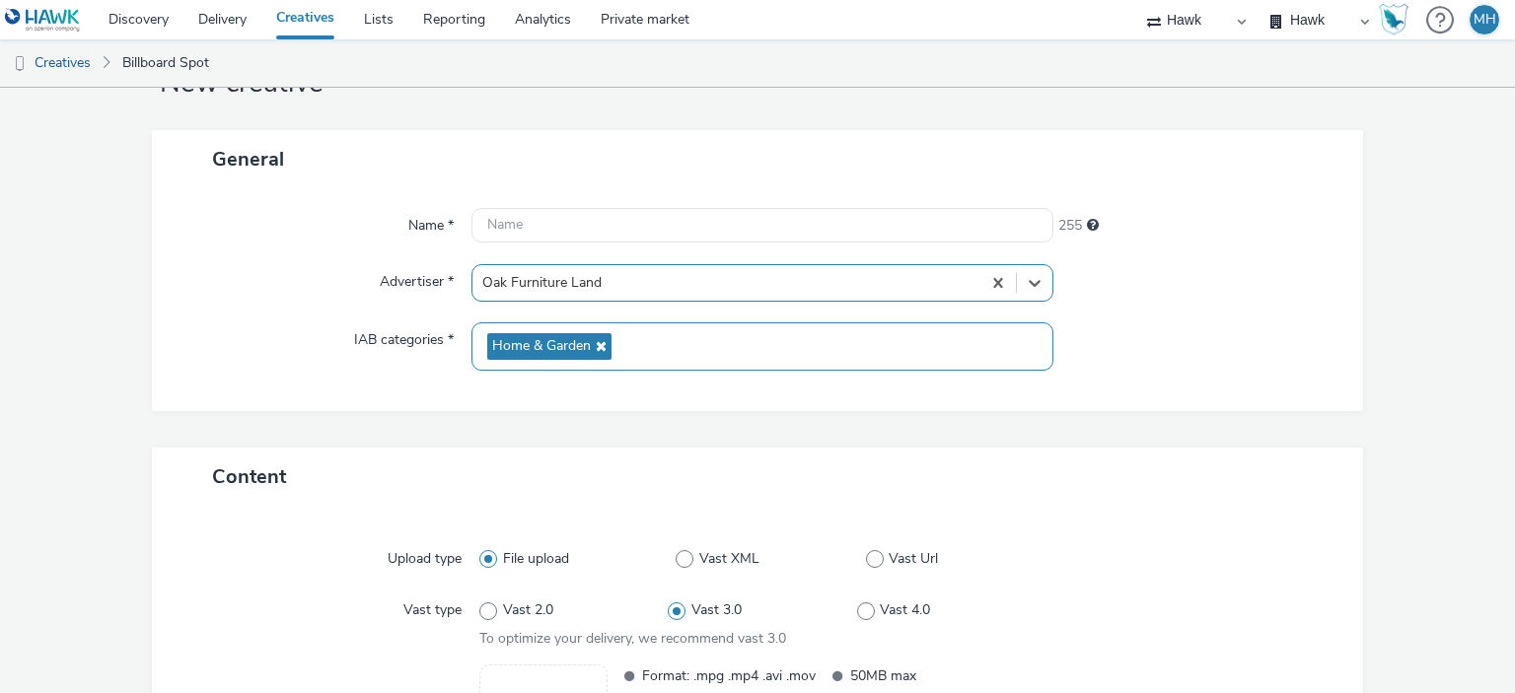
click at [702, 346] on div "Home & Garden" at bounding box center [761, 346] width 581 height 48
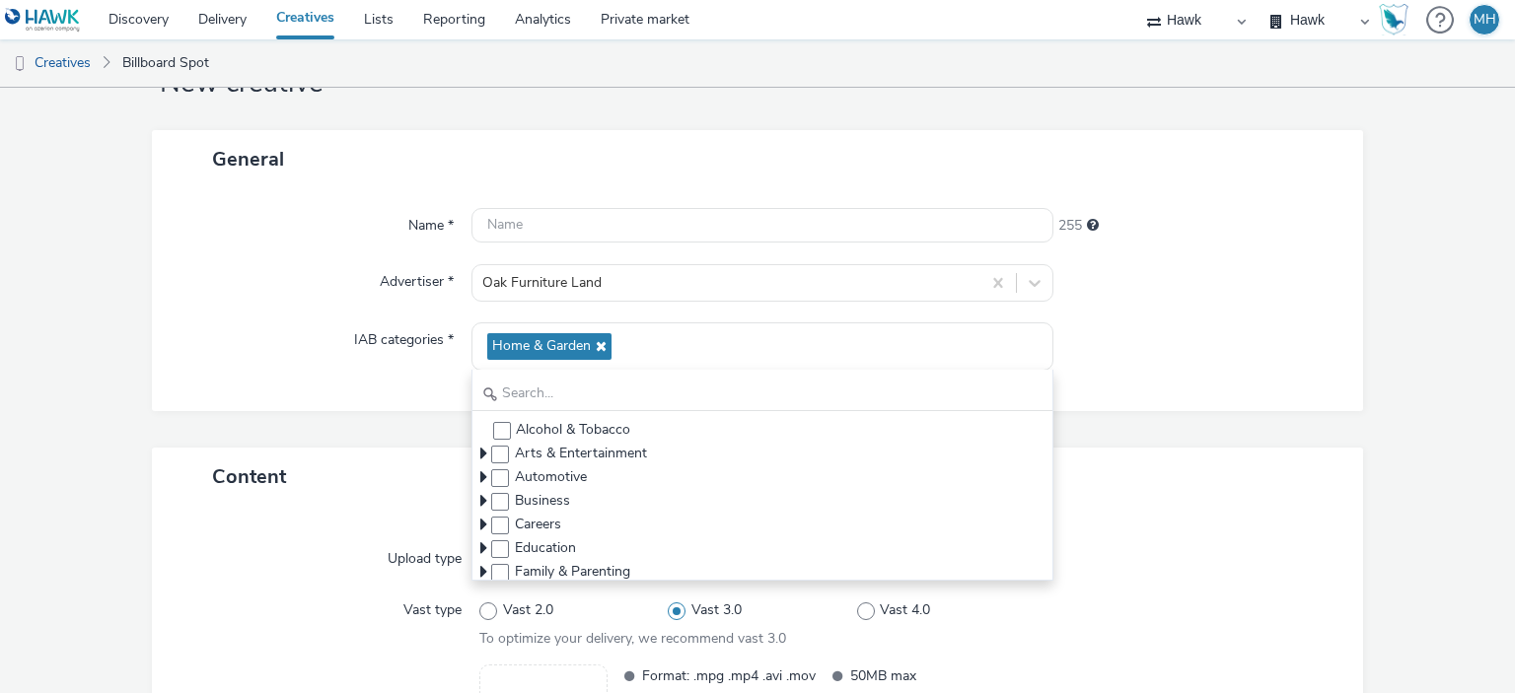
click at [1267, 444] on div "General Name * 255 Advertiser * Oak Furniture Land IAB categories * Home & Gard…" at bounding box center [758, 289] width 1212 height 318
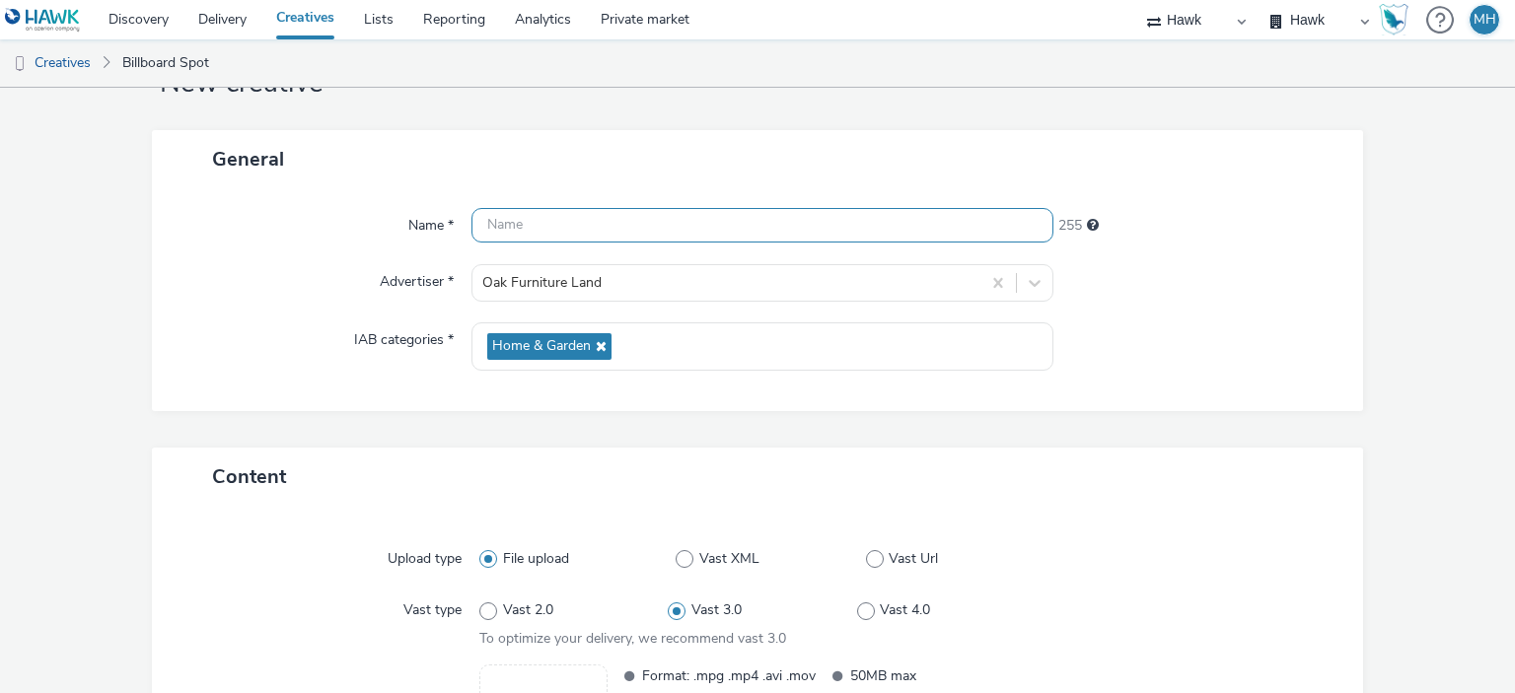
click at [824, 236] on input "text" at bounding box center [761, 225] width 581 height 35
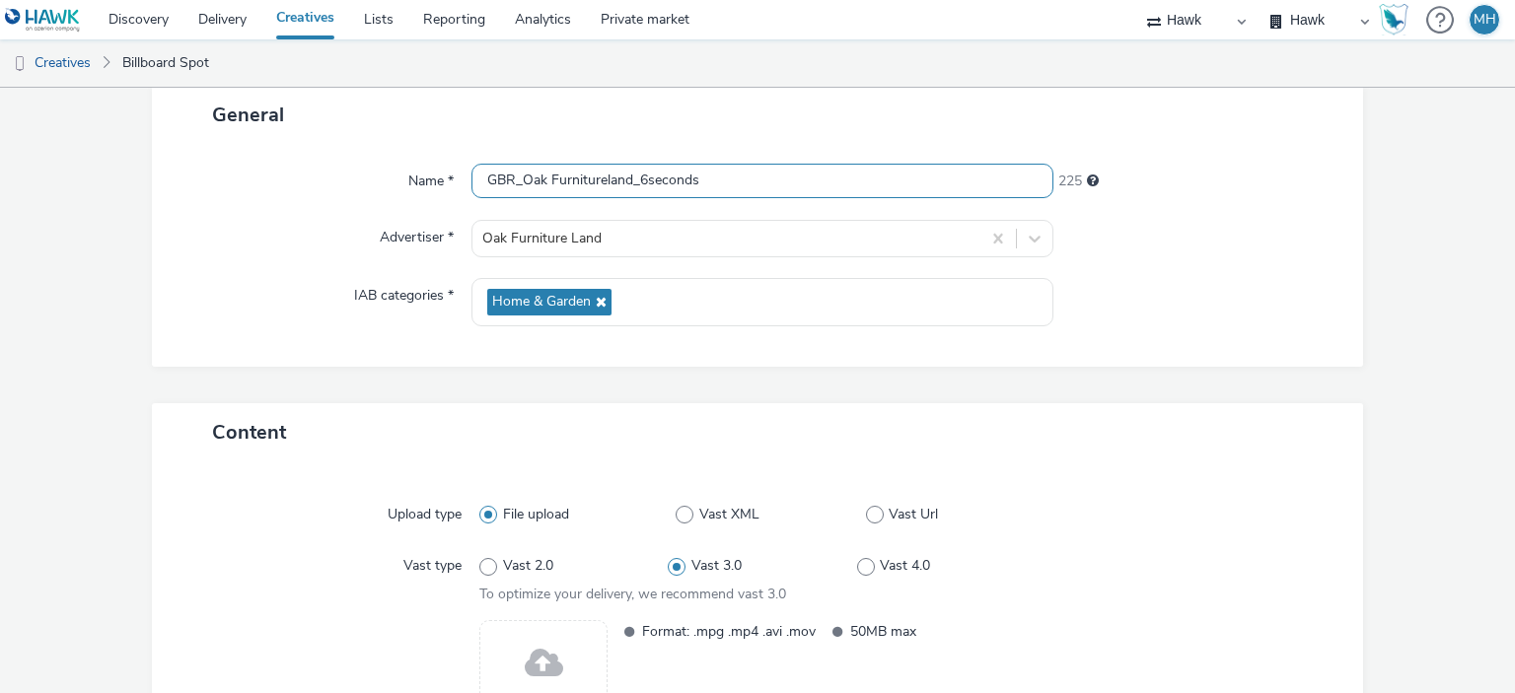
scroll to position [320, 0]
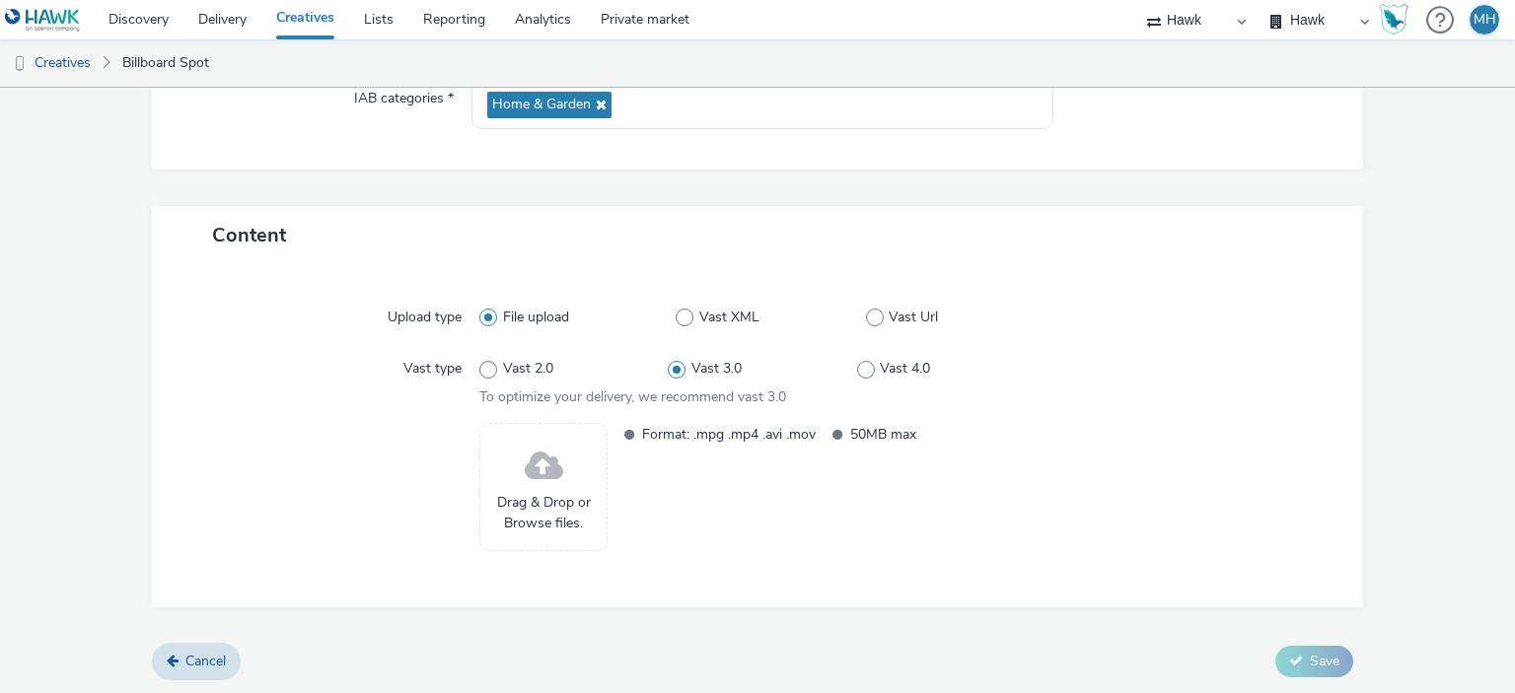
type input "GBR_Oak Furnitureland_6seconds"
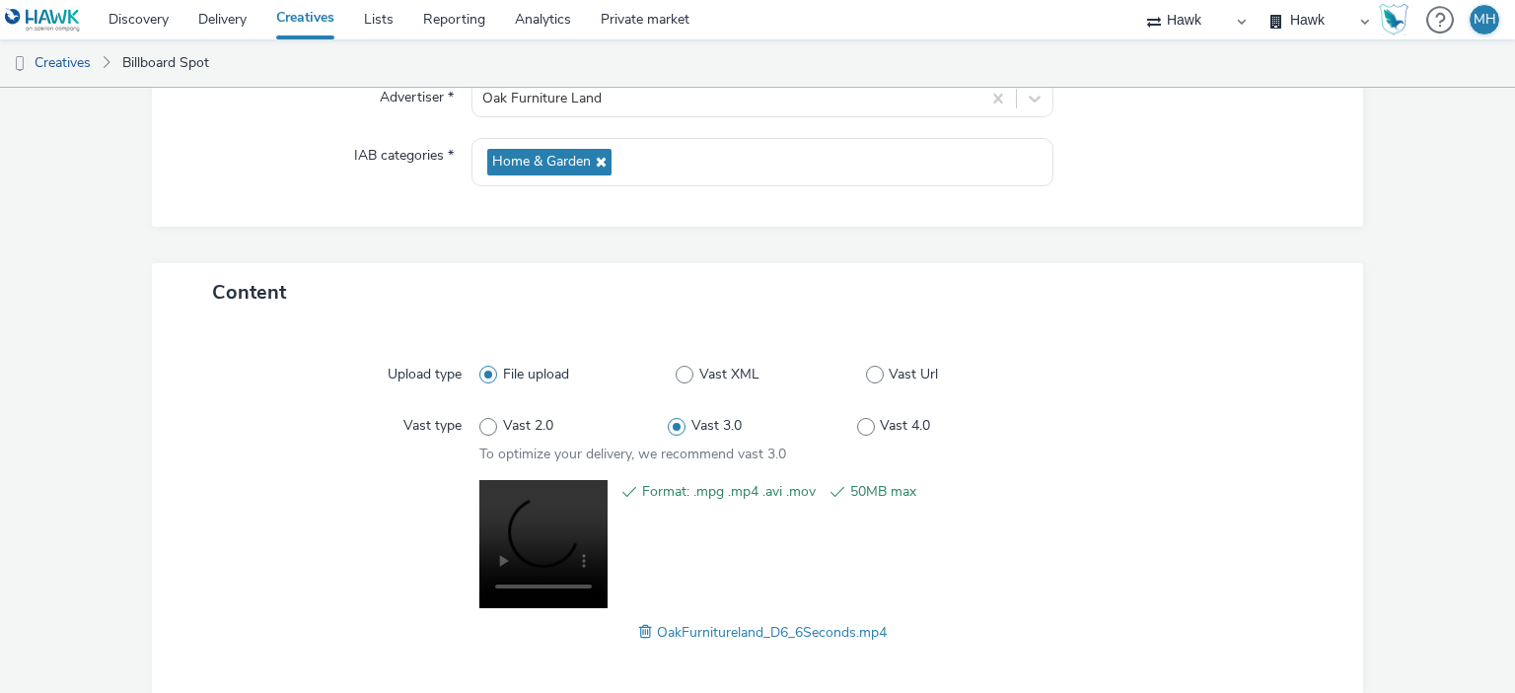
scroll to position [349, 0]
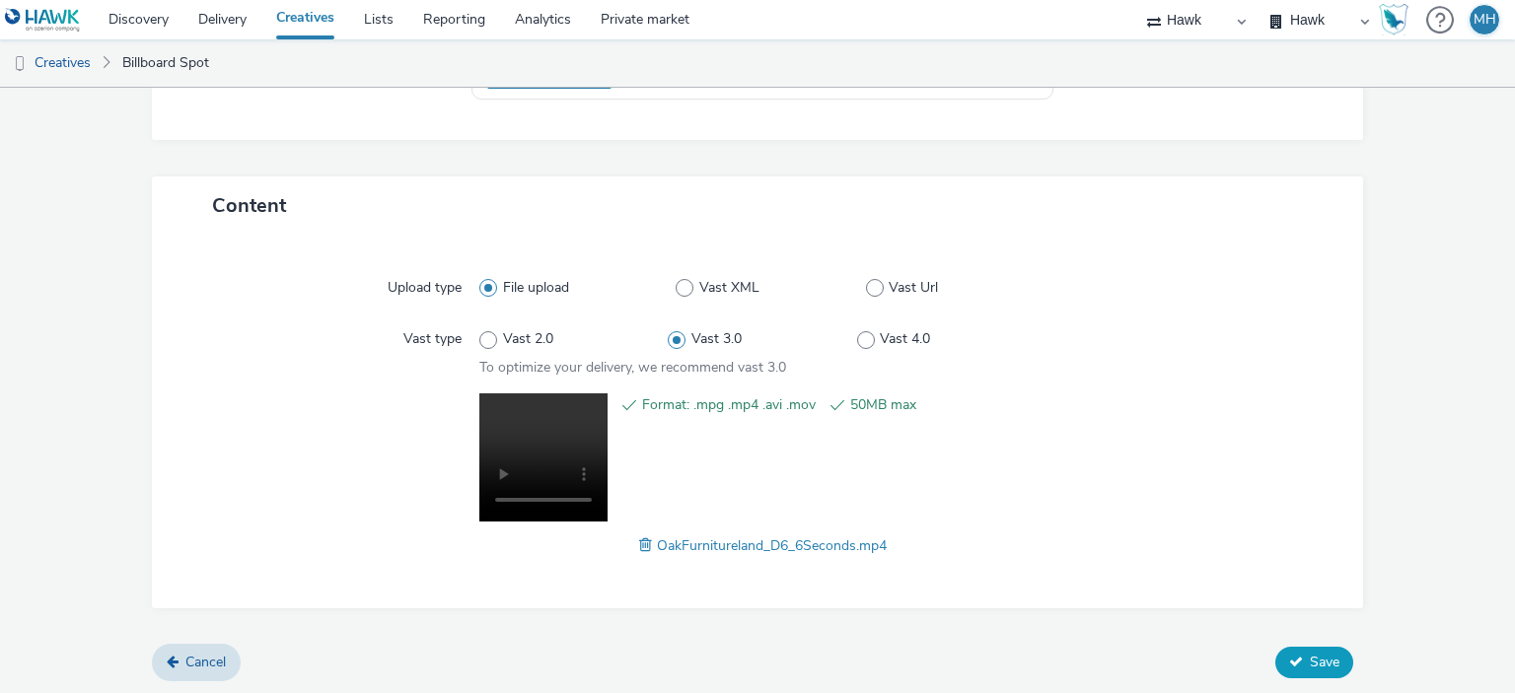
click at [1294, 668] on button "Save" at bounding box center [1314, 663] width 78 height 32
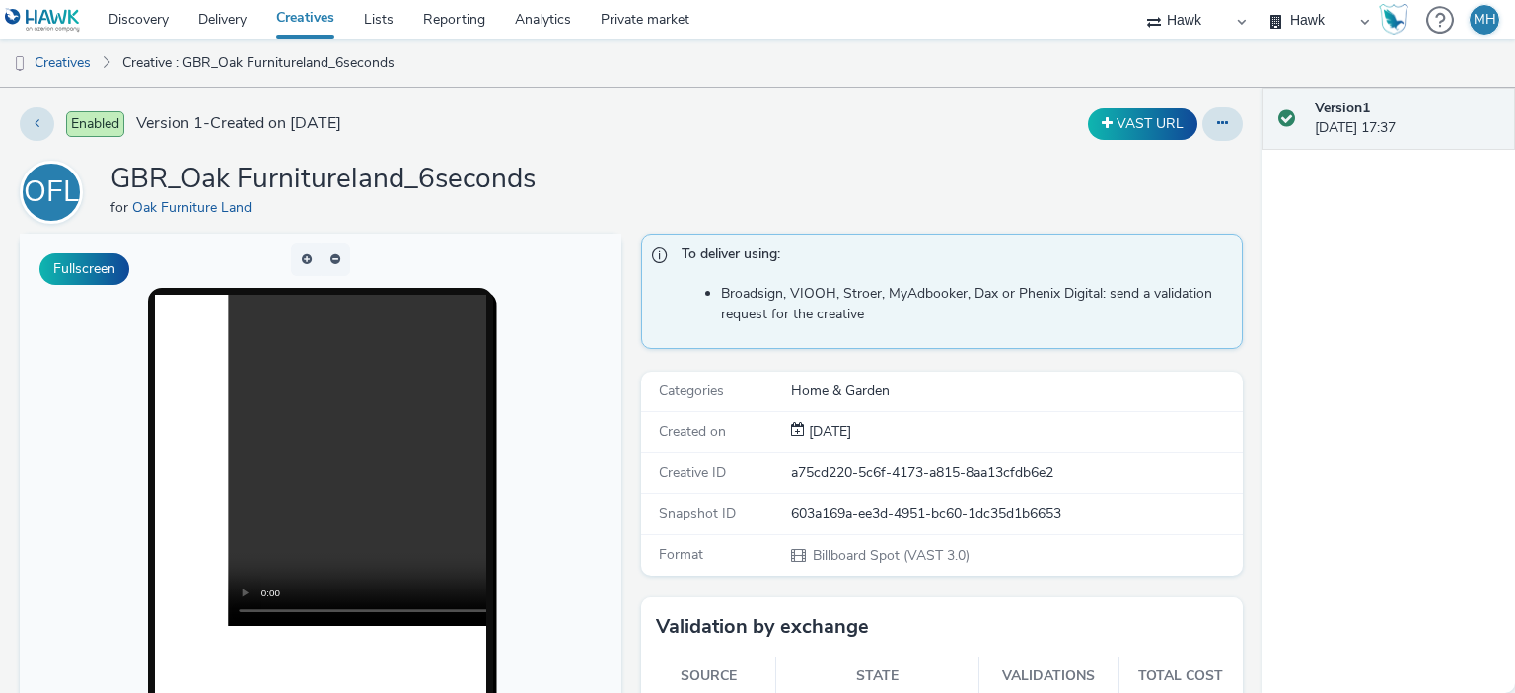
click at [311, 26] on link "Creatives" at bounding box center [305, 19] width 88 height 39
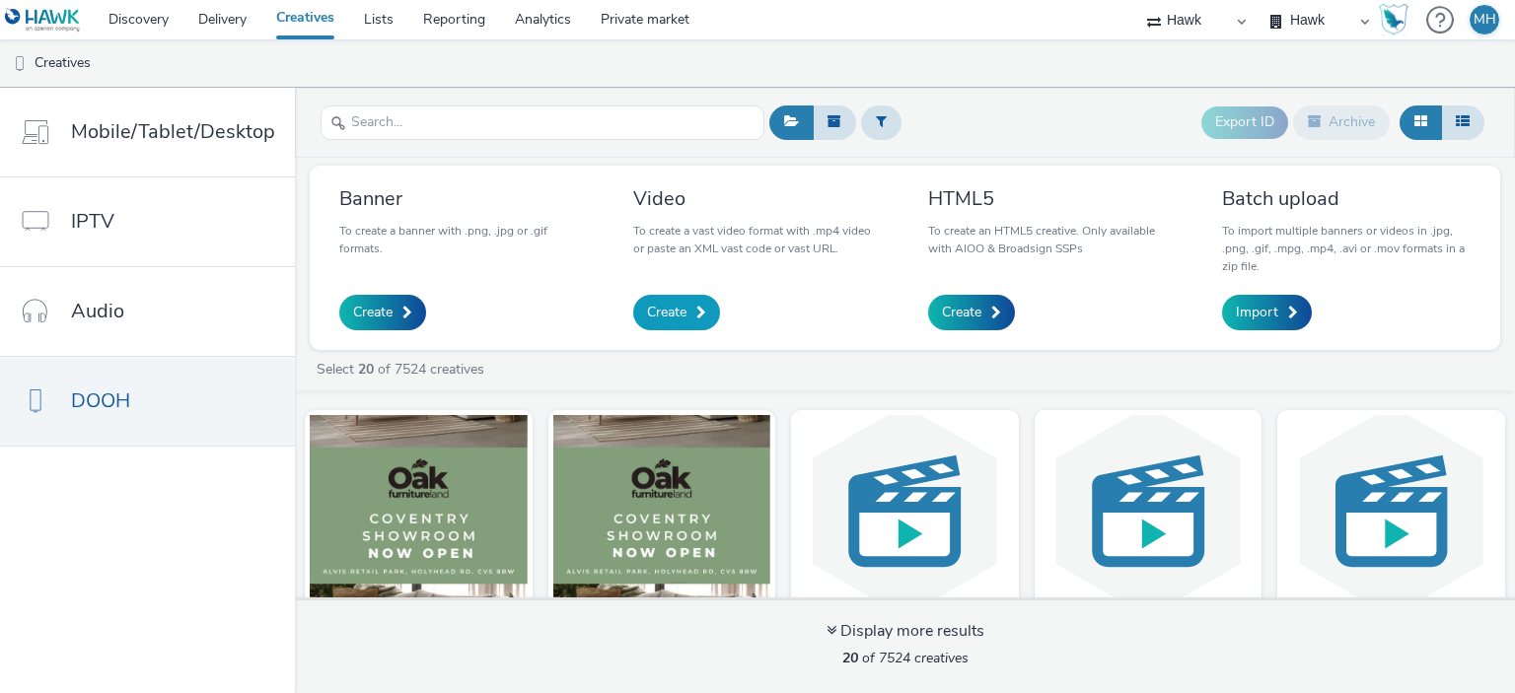
click at [697, 303] on link "Create" at bounding box center [676, 313] width 87 height 36
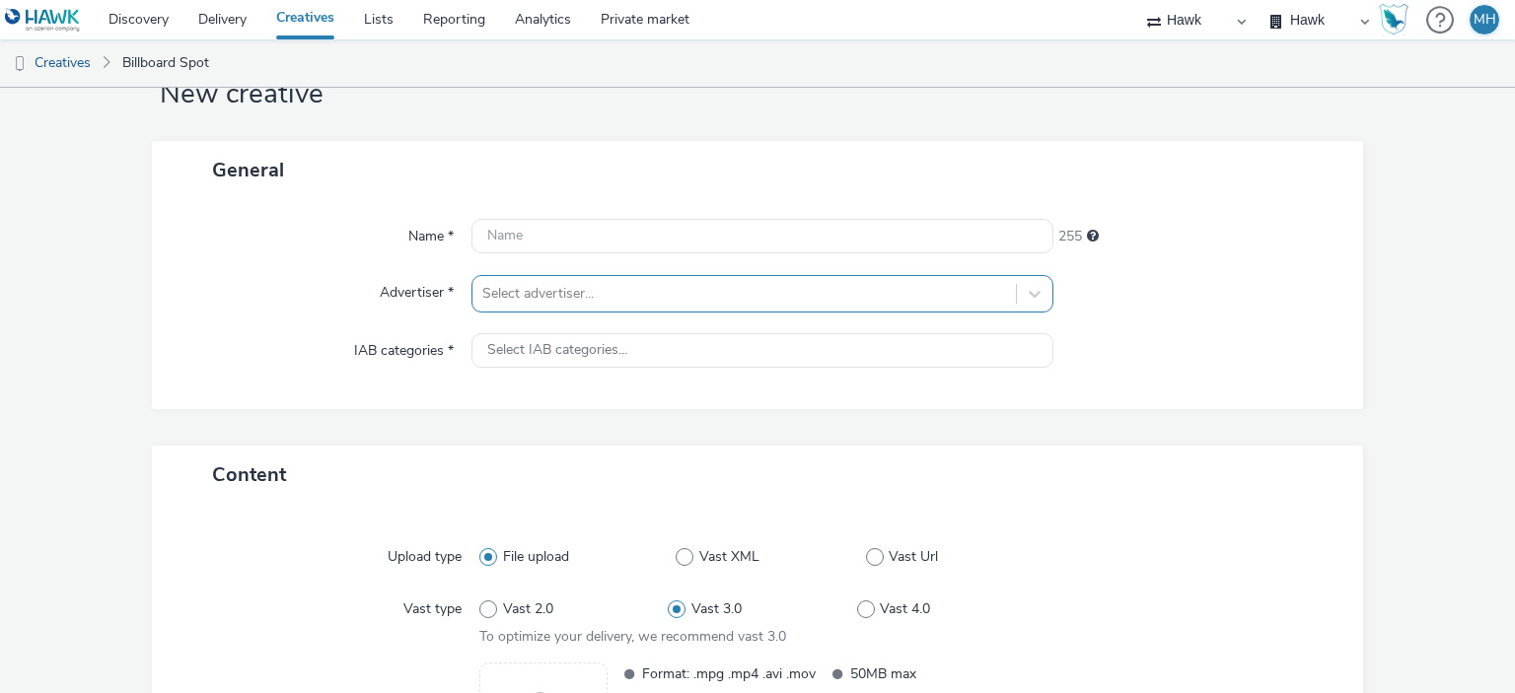
click at [688, 313] on div "Select advertiser..." at bounding box center [761, 293] width 581 height 37
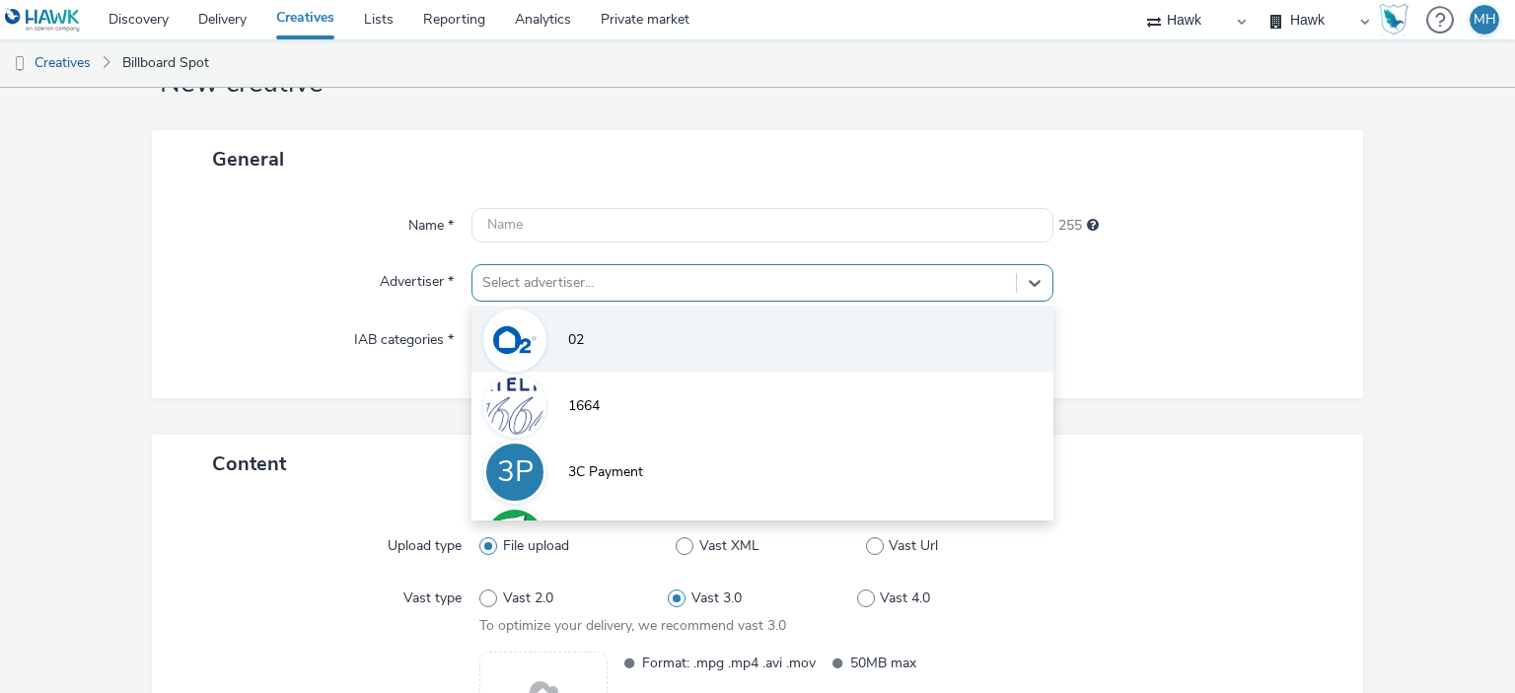
scroll to position [78, 0]
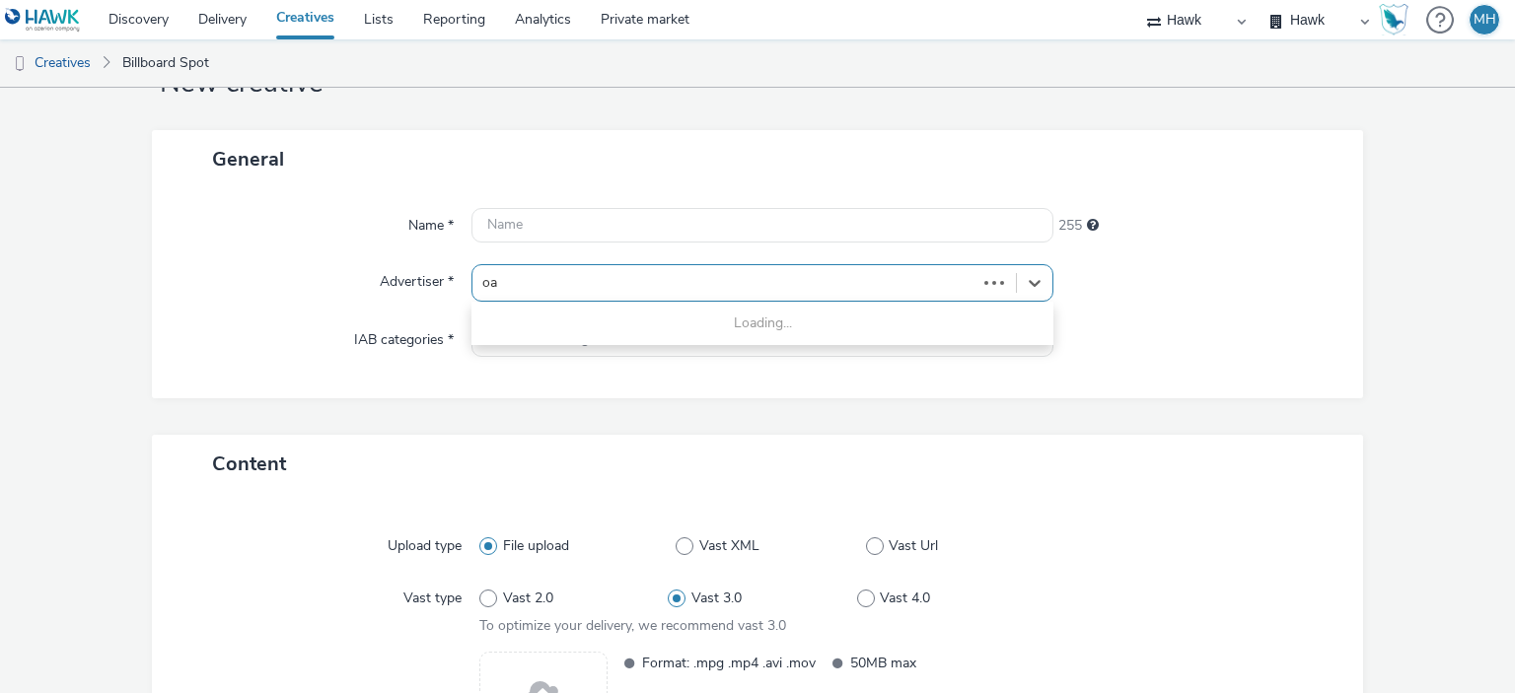
type input "oak"
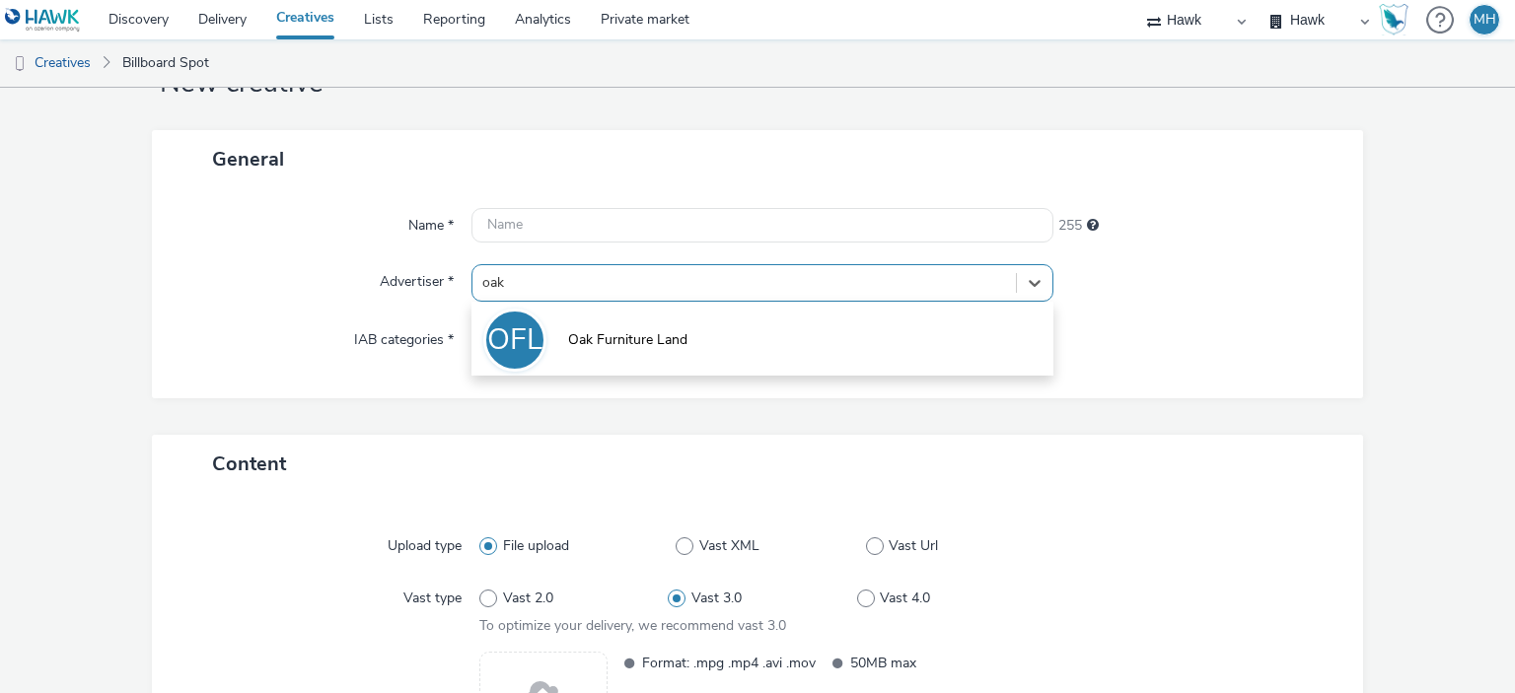
click at [688, 345] on li "OFL Oak Furniture Land" at bounding box center [761, 339] width 581 height 66
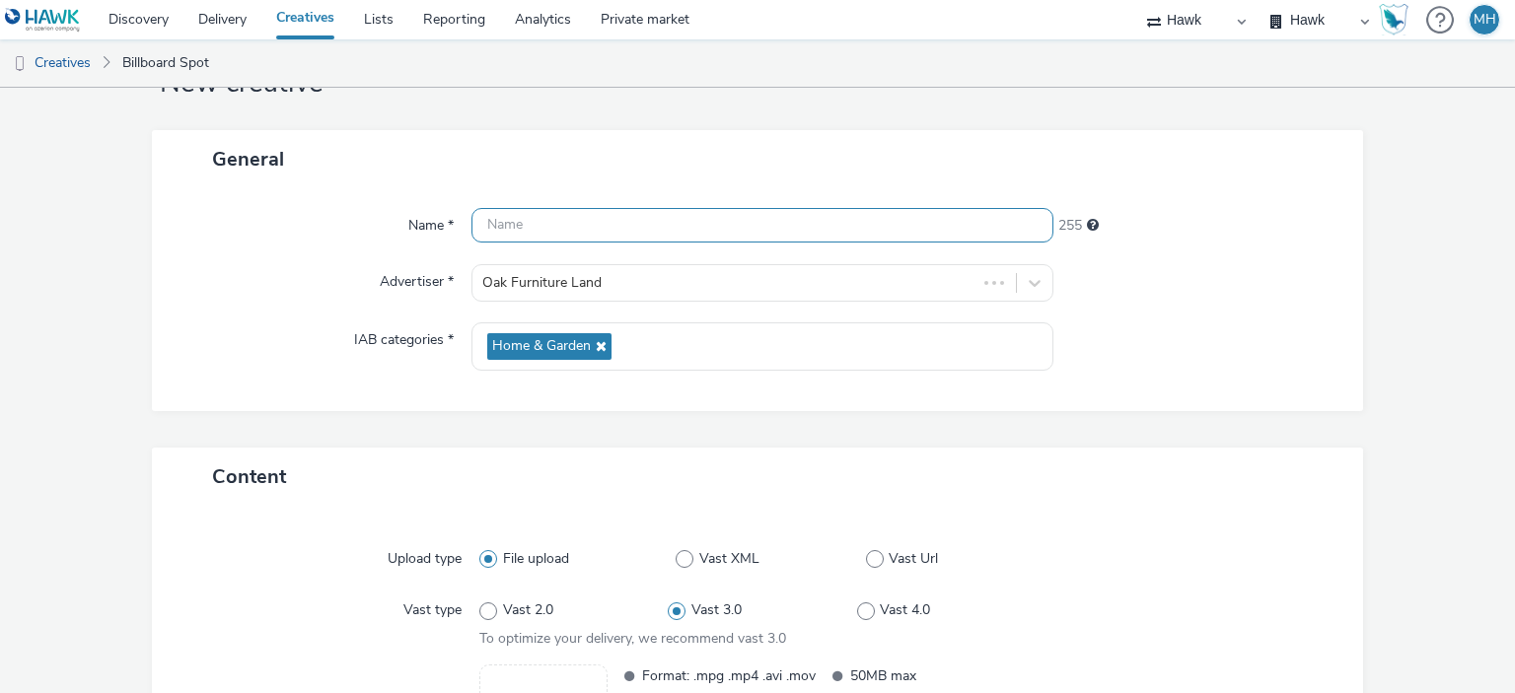
click at [713, 240] on input "text" at bounding box center [761, 225] width 581 height 35
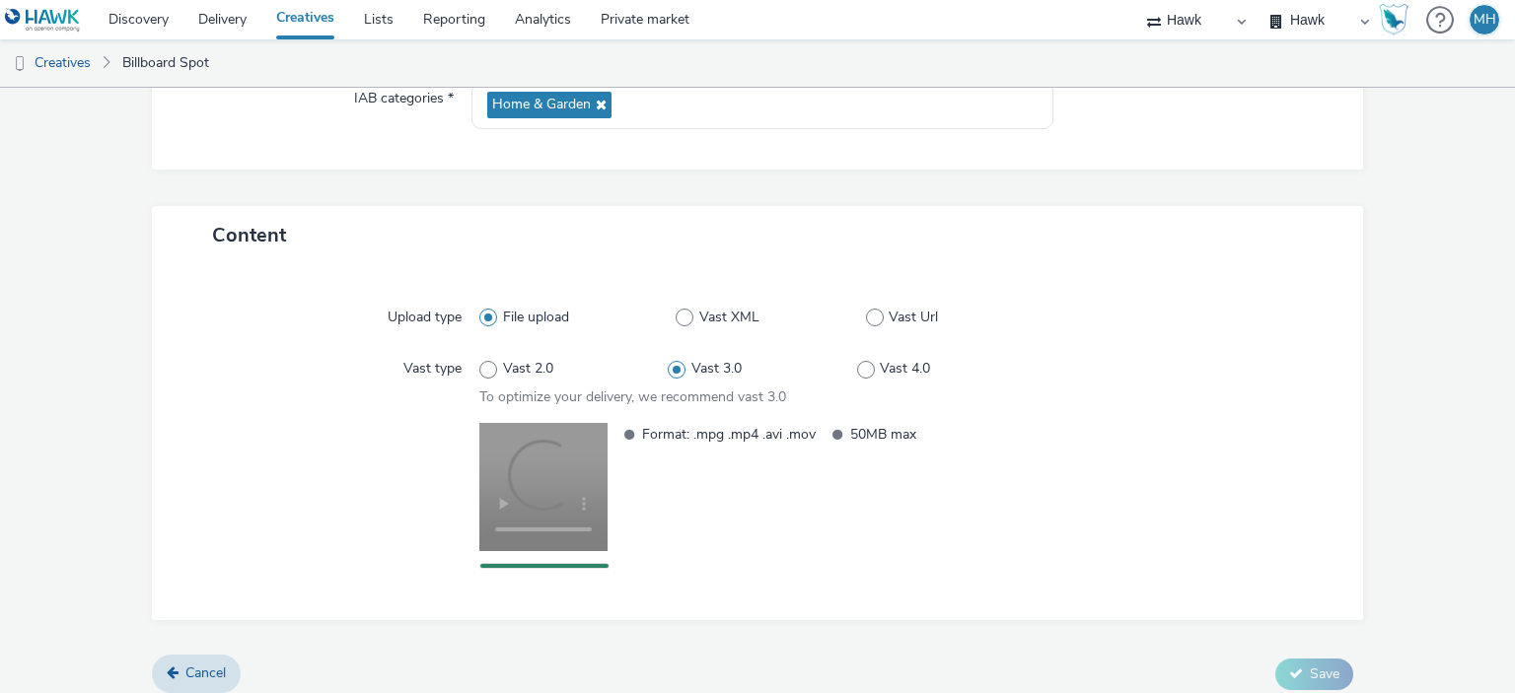
scroll to position [0, 0]
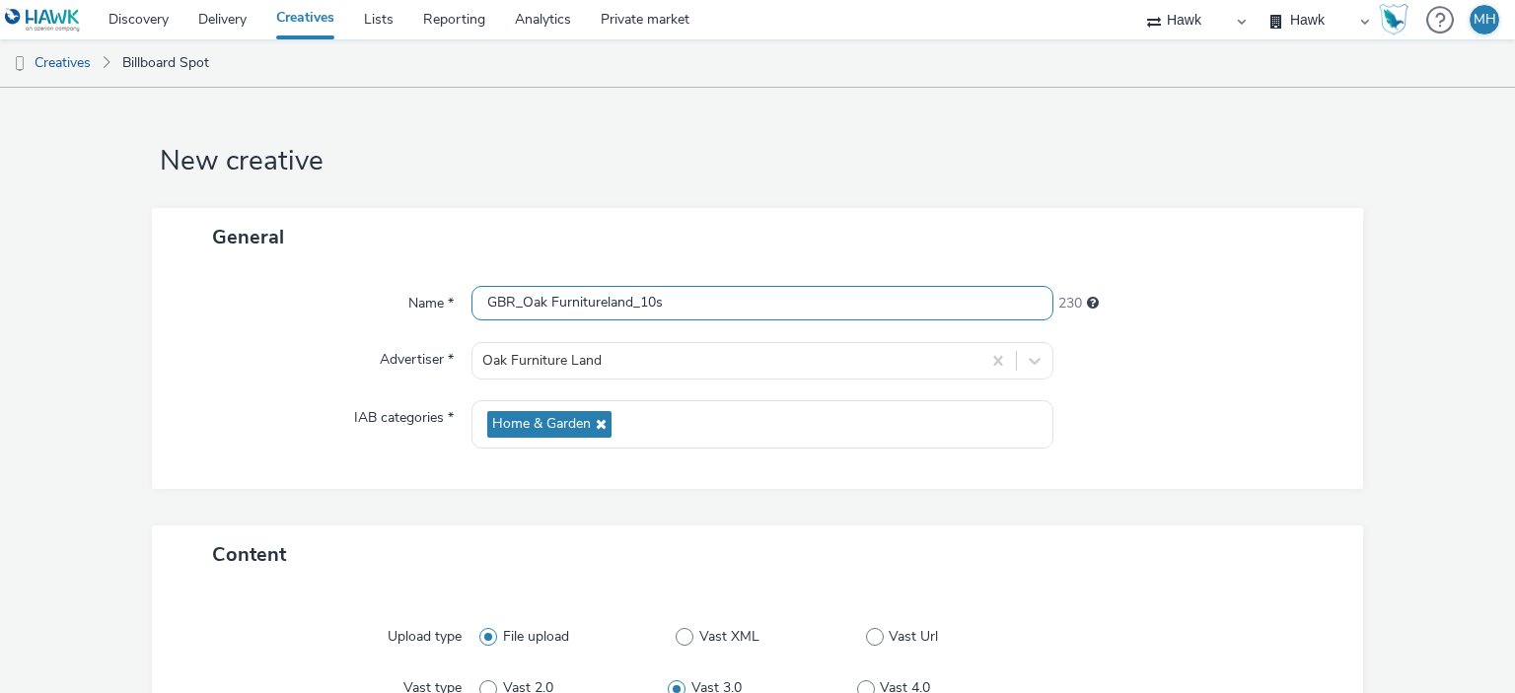
click at [630, 306] on input "GBR_Oak Furnitureland_10s" at bounding box center [761, 303] width 581 height 35
click at [699, 312] on input "GBR_Oak Furnitureland_D6_10s" at bounding box center [761, 303] width 581 height 35
click at [659, 308] on input "GBR_Oak Furnitureland_D6_10s" at bounding box center [761, 303] width 581 height 35
click at [722, 307] on input "GBR_Oak Furnitureland_D6_10s" at bounding box center [761, 303] width 581 height 35
click at [651, 306] on input "GBR_Oak Furnitureland_D6_10s" at bounding box center [761, 303] width 581 height 35
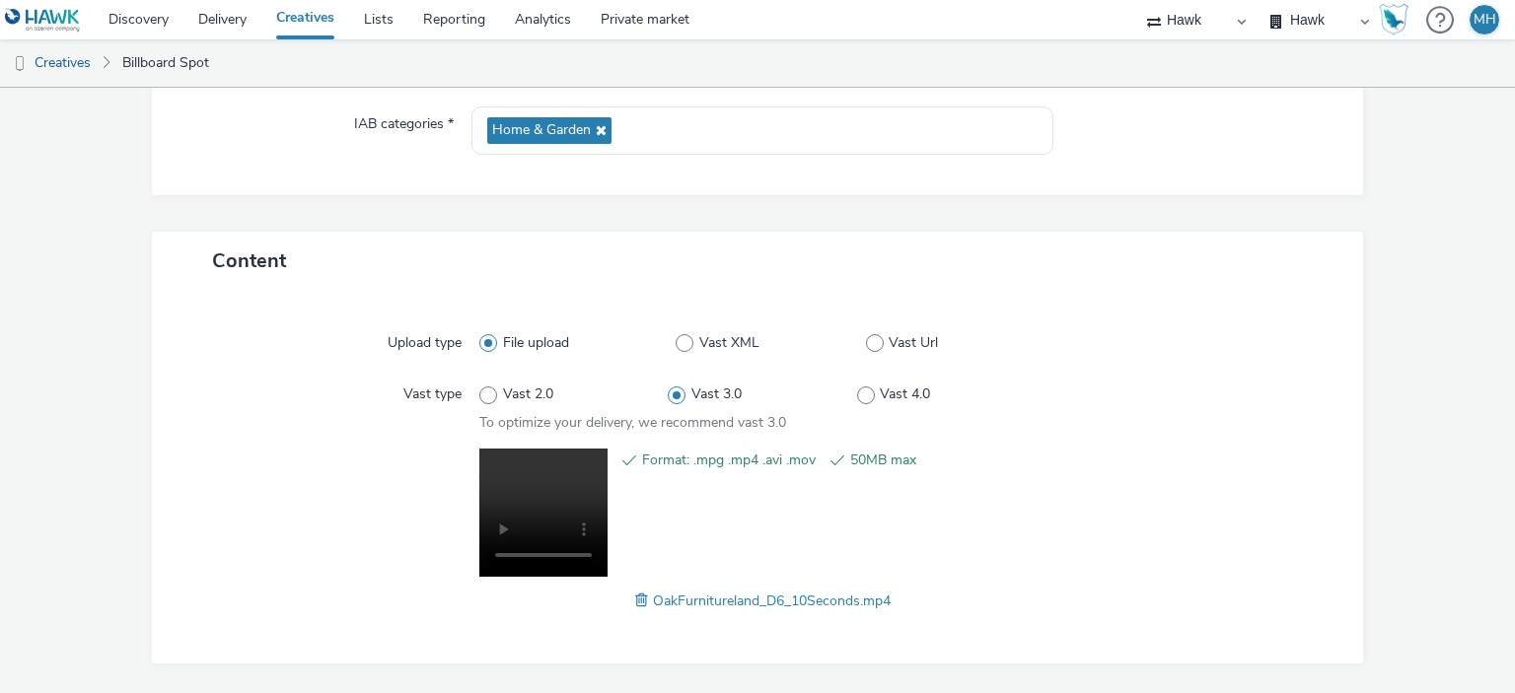
scroll to position [349, 0]
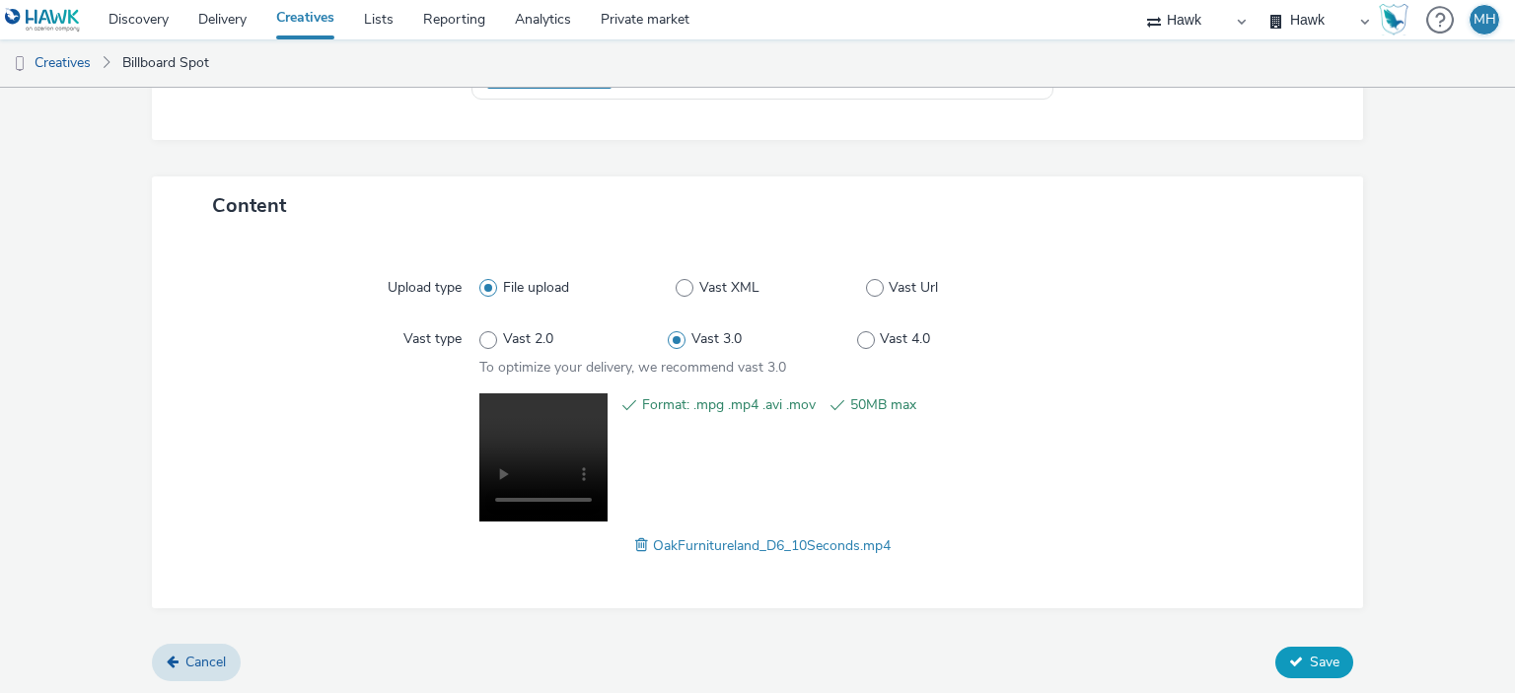
type input "GBR_Oak Furnitureland_D6_DOOH_10s"
click at [1310, 653] on span "Save" at bounding box center [1325, 662] width 30 height 19
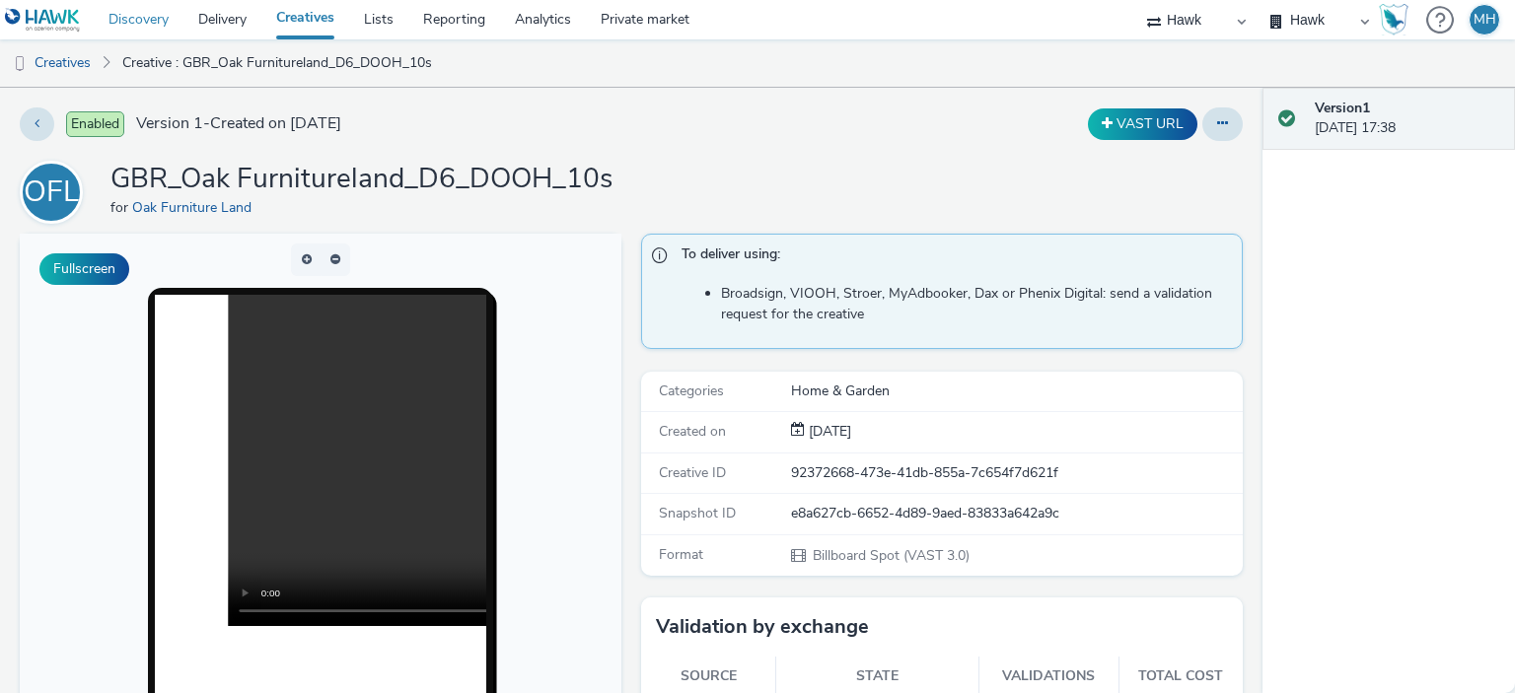
click at [156, 16] on link "Discovery" at bounding box center [139, 19] width 90 height 39
